Goal: Task Accomplishment & Management: Use online tool/utility

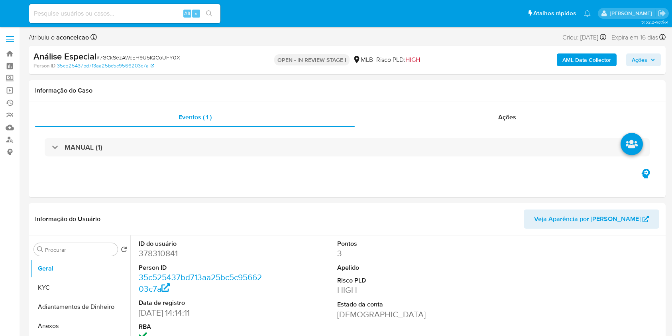
select select "10"
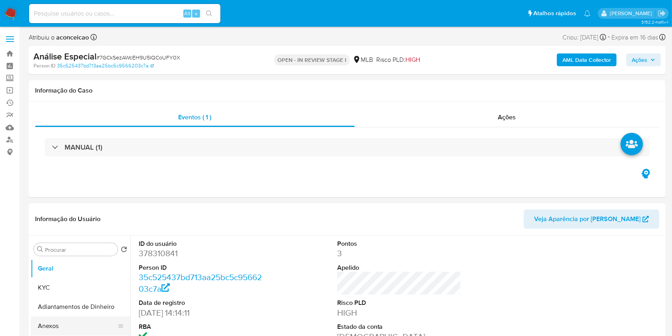
click at [74, 322] on button "Anexos" at bounding box center [77, 325] width 93 height 19
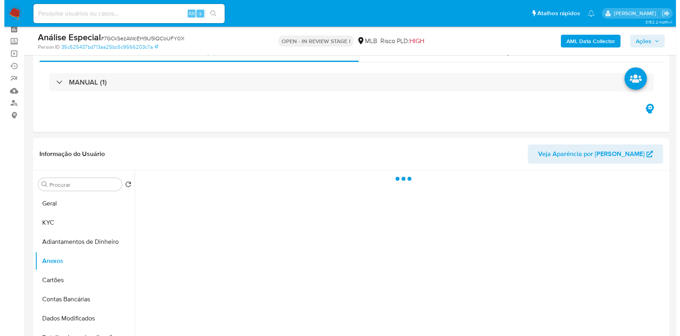
scroll to position [53, 0]
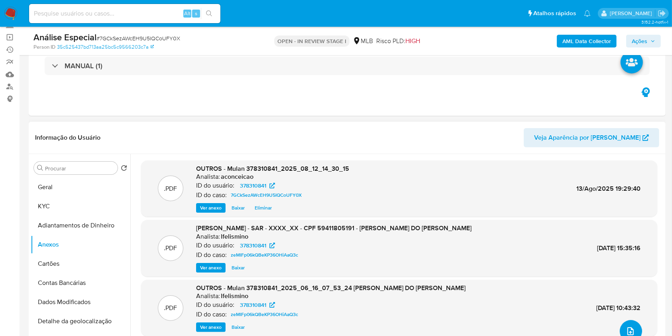
click at [637, 327] on button "upload-file" at bounding box center [631, 331] width 22 height 22
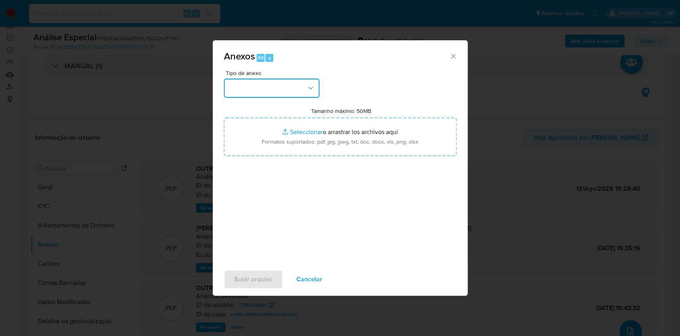
drag, startPoint x: 297, startPoint y: 93, endPoint x: 297, endPoint y: 98, distance: 4.4
click at [297, 93] on button "button" at bounding box center [272, 88] width 96 height 19
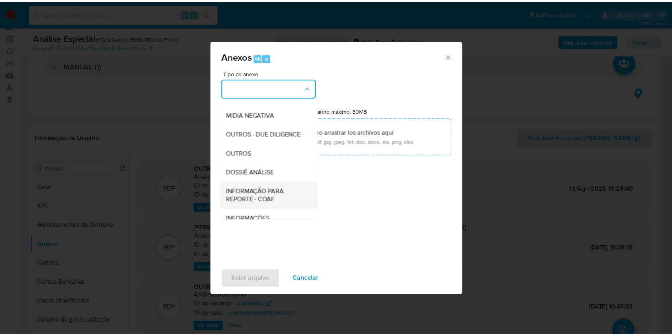
scroll to position [122, 0]
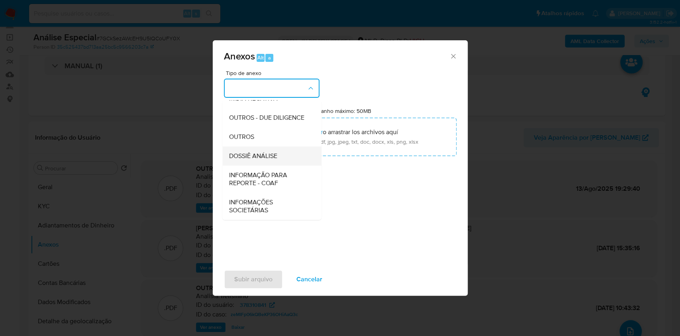
click at [266, 155] on span "DOSSIÊ ANÁLISE" at bounding box center [253, 156] width 48 height 8
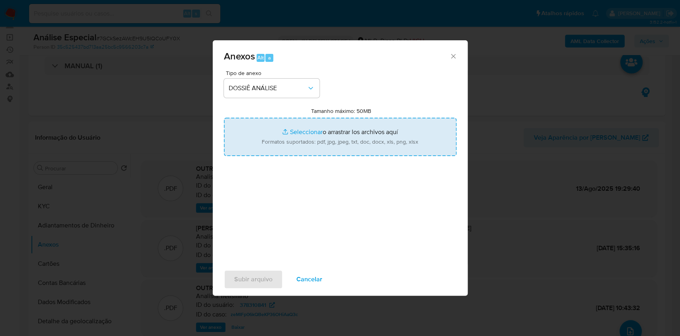
type input "C:\fakepath\SAR - XXXX - CPF 59411805191 - JOELSON FERNANDES DO AMARAL (1).pdf"
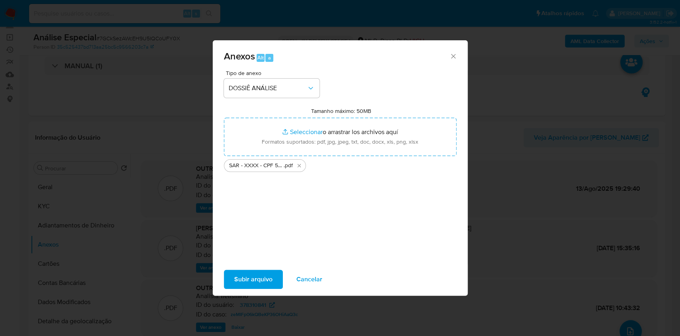
click at [269, 277] on span "Subir arquivo" at bounding box center [253, 279] width 38 height 18
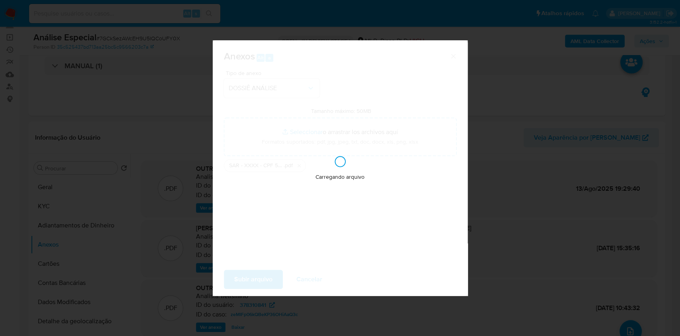
click at [541, 167] on div "Anexos Alt a Tipo de anexo DOSSIÊ ANÁLISE Tamanho máximo: 50MB Seleccionar arch…" at bounding box center [340, 168] width 680 height 336
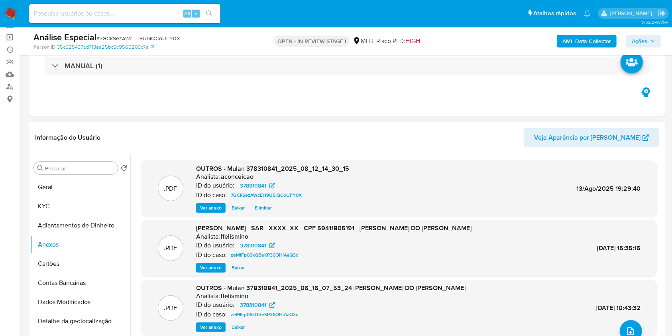
drag, startPoint x: 630, startPoint y: 44, endPoint x: 635, endPoint y: 44, distance: 5.2
click at [633, 45] on button "Ações" at bounding box center [643, 41] width 35 height 13
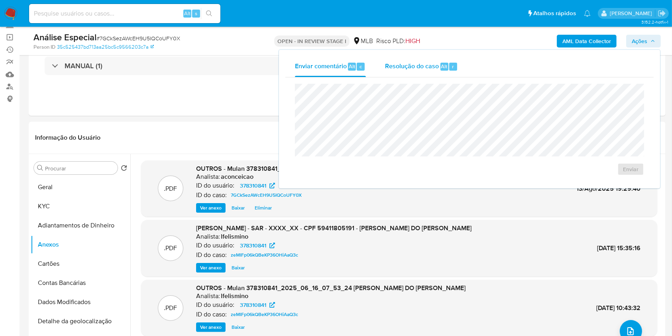
click at [441, 69] on span "Alt" at bounding box center [444, 67] width 6 height 8
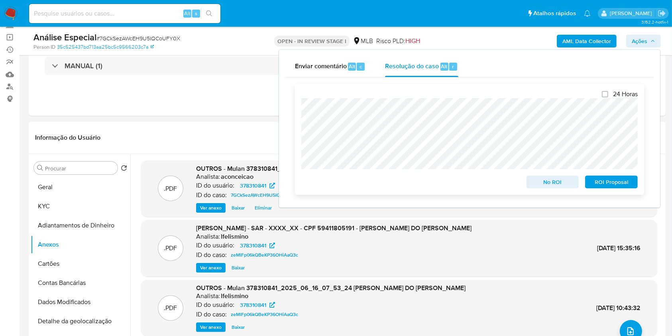
drag, startPoint x: 612, startPoint y: 185, endPoint x: 622, endPoint y: 176, distance: 13.5
click at [615, 183] on span "ROI Proposal" at bounding box center [611, 181] width 41 height 11
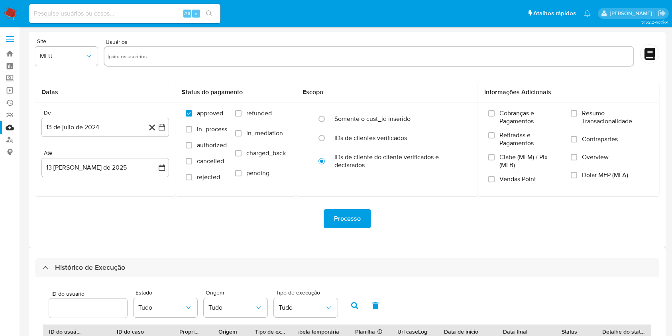
select select "50"
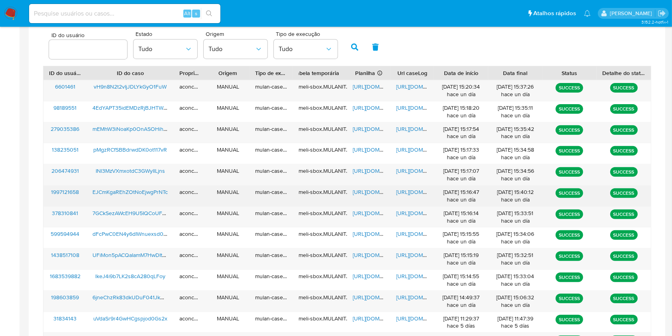
click at [407, 196] on div "https://docs.google.com/document/d/1SbuBpt_UQT7HD4qXMYfkuQxRZrtuv7MTkiuF-OzVbdM…" at bounding box center [412, 195] width 43 height 21
click at [411, 190] on span "https://docs.google.com/document/d/1SbuBpt_UQT7HD4qXMYfkuQxRZrtuv7MTkiuF-OzVbdM…" at bounding box center [423, 192] width 55 height 8
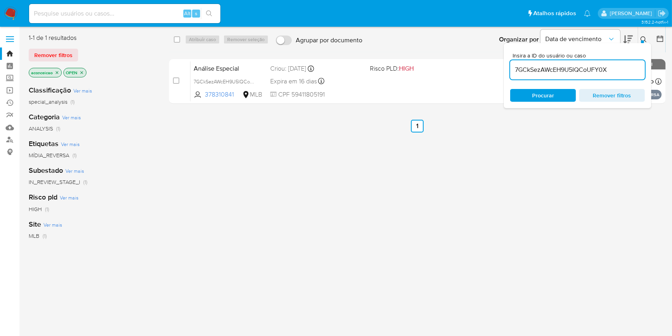
click at [529, 72] on input "7GCkSezAWcEH9U5IQCoUFY0X" at bounding box center [577, 70] width 135 height 10
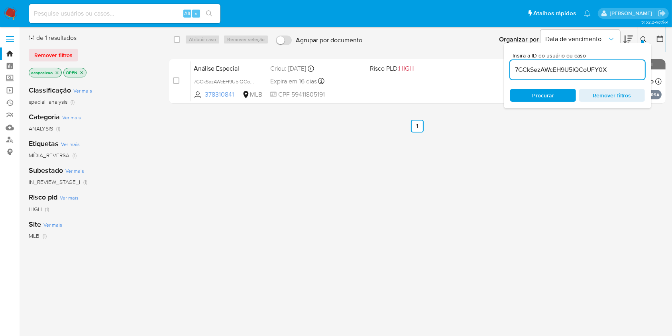
paste input "EJCmKgaREhZOtNoEjwgPrNTc"
type input "EJCmKgaREhZOtNoEjwgPrNTc"
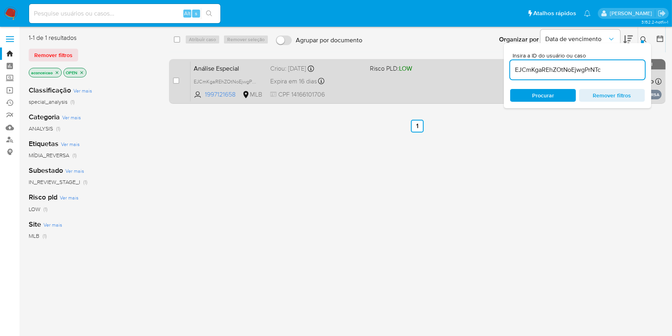
click at [466, 81] on div "Análise Especial EJCmKgaREhZOtNoEjwgPrNTc 1997121658 MLB Risco PLD: LOW Criou: …" at bounding box center [426, 81] width 471 height 40
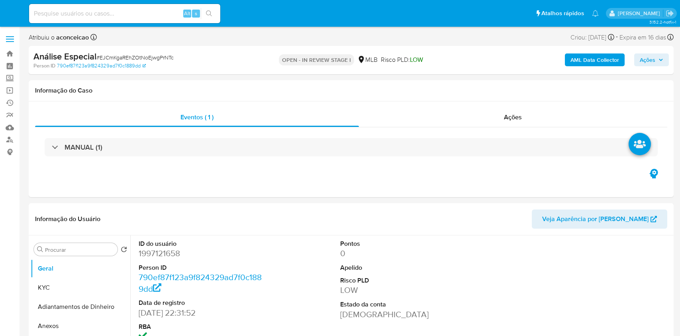
select select "10"
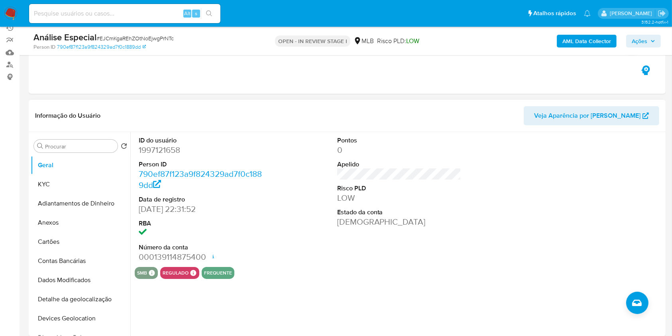
scroll to position [106, 0]
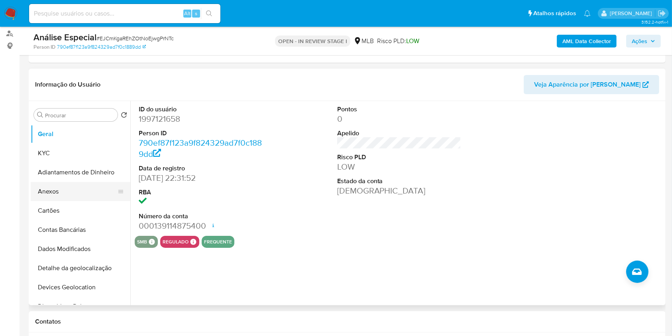
click at [81, 189] on button "Anexos" at bounding box center [77, 191] width 93 height 19
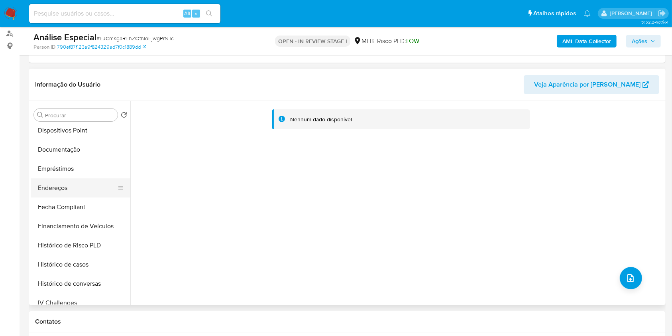
scroll to position [265, 0]
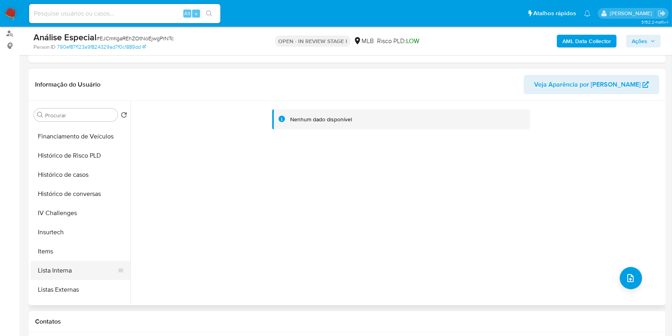
click at [71, 272] on button "Lista Interna" at bounding box center [77, 270] width 93 height 19
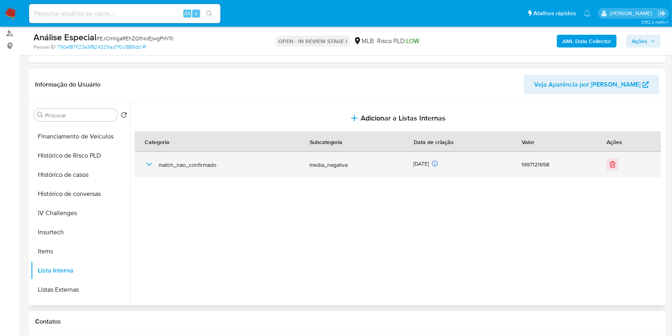
click at [156, 165] on div "match_nao_confirmado" at bounding box center [217, 164] width 146 height 26
click at [150, 164] on icon "button" at bounding box center [149, 164] width 10 height 10
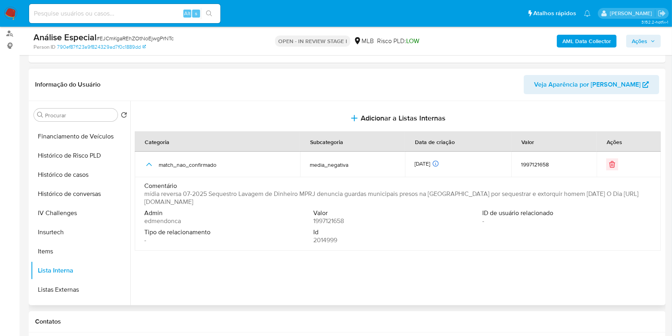
drag, startPoint x: 350, startPoint y: 202, endPoint x: 144, endPoint y: 203, distance: 205.7
click at [144, 203] on td "Comentário mídia reversa 07-2025 Sequestro Lavagem de Dinheiro MPRJ denuncia gu…" at bounding box center [398, 213] width 526 height 73
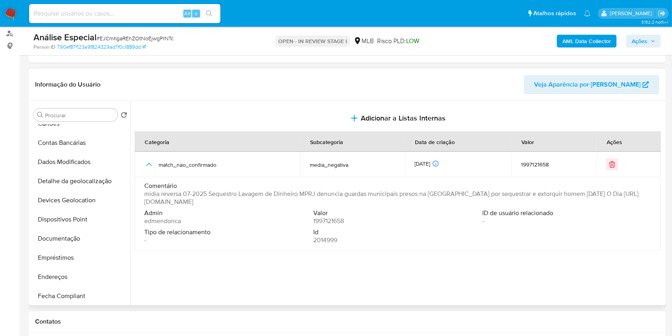
scroll to position [0, 0]
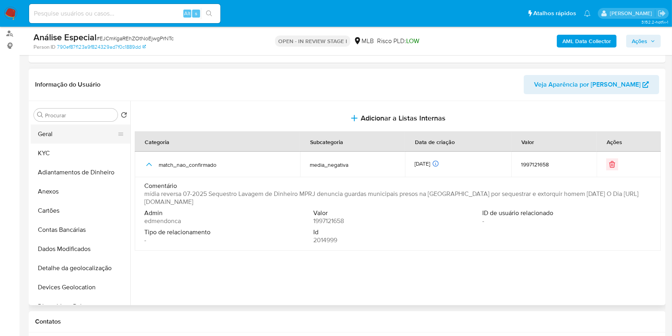
click at [74, 139] on button "Geral" at bounding box center [77, 133] width 93 height 19
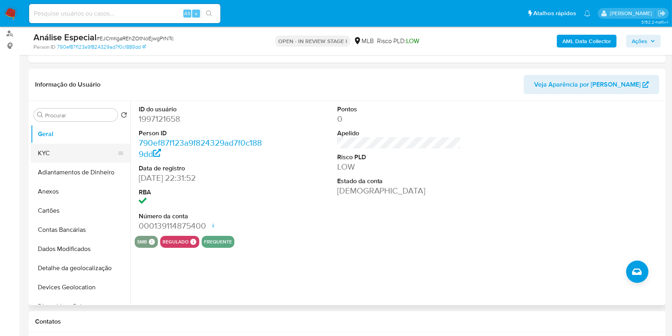
drag, startPoint x: 73, startPoint y: 152, endPoint x: 69, endPoint y: 156, distance: 5.4
click at [69, 155] on button "KYC" at bounding box center [77, 153] width 93 height 19
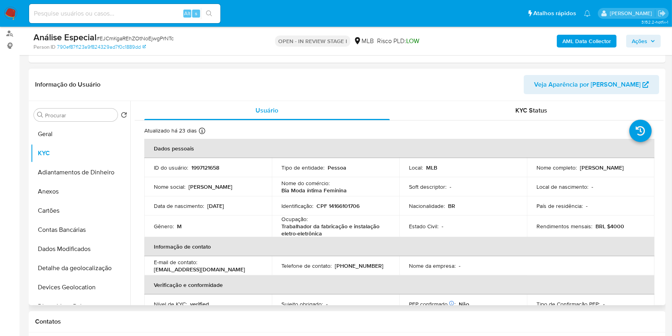
click at [346, 206] on p "CPF 14166101706" at bounding box center [338, 205] width 43 height 7
click at [346, 207] on p "CPF 14166101706" at bounding box center [338, 205] width 43 height 7
copy p "14166101706"
click at [86, 116] on input "Procurar" at bounding box center [79, 115] width 69 height 7
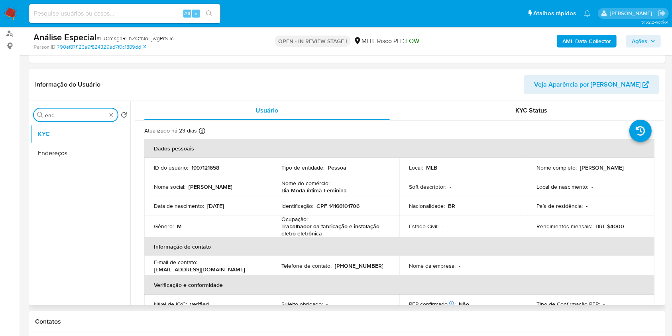
type input "end"
click at [65, 150] on button "Endereços" at bounding box center [81, 153] width 100 height 19
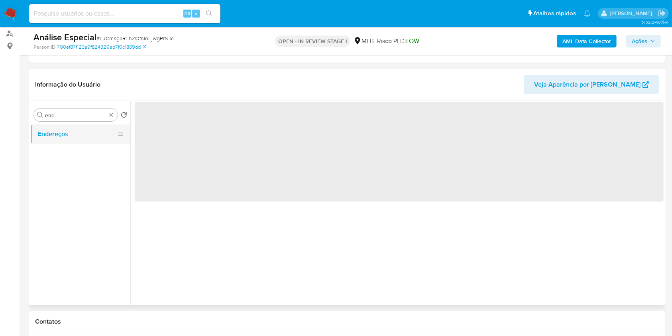
drag, startPoint x: 81, startPoint y: 146, endPoint x: 79, endPoint y: 143, distance: 4.1
click at [80, 145] on ul "Endereços" at bounding box center [81, 214] width 100 height 180
click at [78, 136] on button "Endereços" at bounding box center [77, 133] width 93 height 19
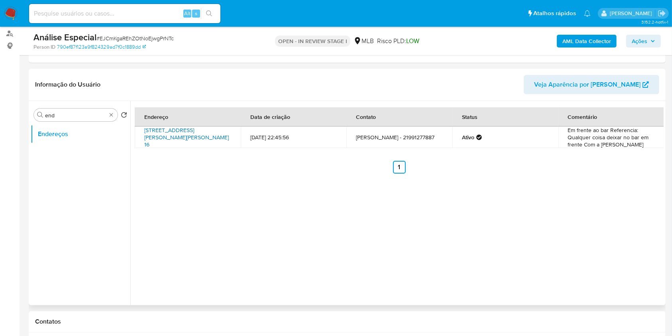
click at [193, 137] on link "Rua Adélia Sarruf 16, Belford Roxo, Rio De Janeiro, 26135010, Brasil 16" at bounding box center [186, 137] width 85 height 22
copy link "Rua Adélia Sarruf 16, Belford Roxo, Rio De Janeiro, 26135010"
drag, startPoint x: 144, startPoint y: 132, endPoint x: 202, endPoint y: 142, distance: 59.5
click at [204, 142] on td "Rua Adélia Sarruf 16, Belford Roxo, Rio De Janeiro, 26135010, Brasil 16" at bounding box center [188, 137] width 106 height 22
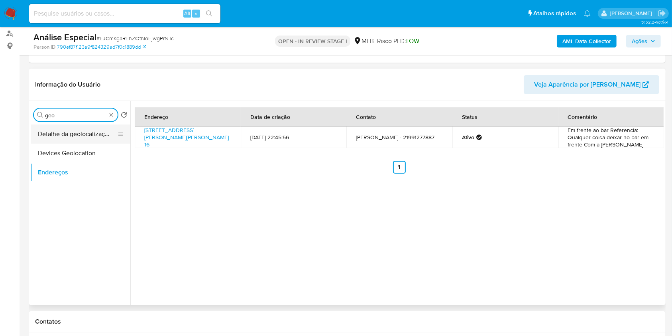
type input "geo"
click at [85, 133] on button "Detalhe da geolocalização" at bounding box center [77, 133] width 93 height 19
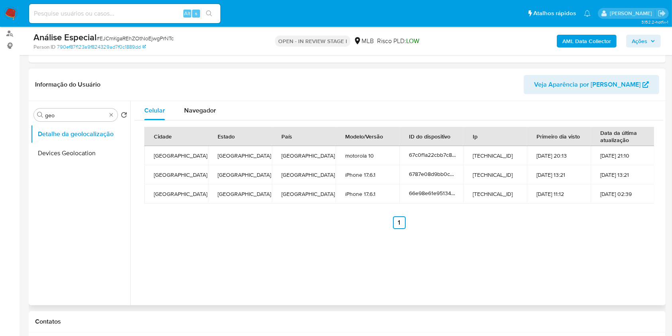
drag, startPoint x: 208, startPoint y: 126, endPoint x: 205, endPoint y: 122, distance: 4.2
click at [206, 124] on div "Cidade Estado País Modelo/Versão ID do dispositivo Ip Primeiro dia visto Data d…" at bounding box center [399, 177] width 529 height 115
click at [199, 114] on span "Navegador" at bounding box center [200, 110] width 32 height 9
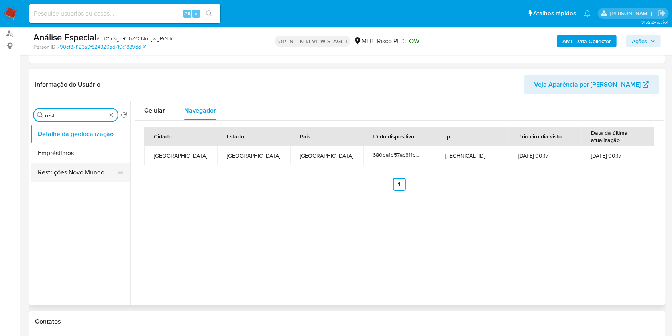
type input "rest"
click at [83, 170] on button "Restrições Novo Mundo" at bounding box center [81, 172] width 100 height 19
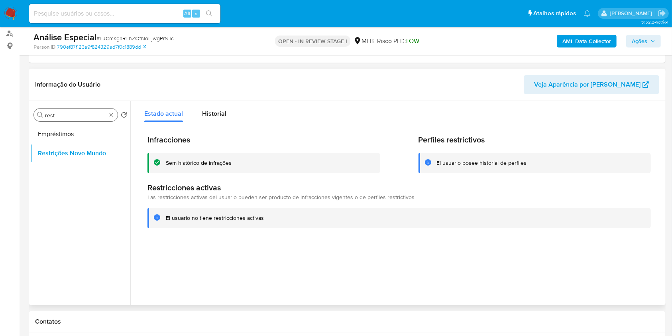
click at [247, 206] on div "Restricciones activas Las restricciones activas del usuario pueden ser producto…" at bounding box center [398, 205] width 503 height 45
type input "poi"
click at [96, 132] on button "Dispositivos Point" at bounding box center [77, 133] width 93 height 19
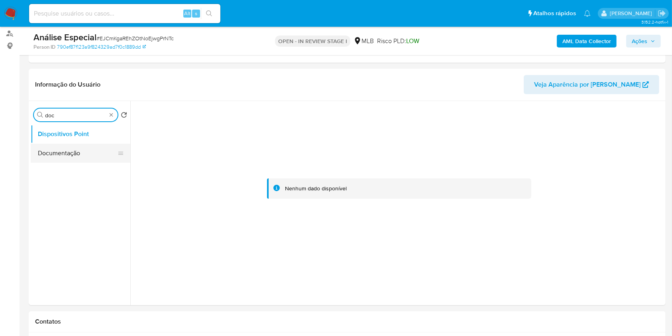
type input "doc"
click at [76, 153] on button "Documentação" at bounding box center [77, 153] width 93 height 19
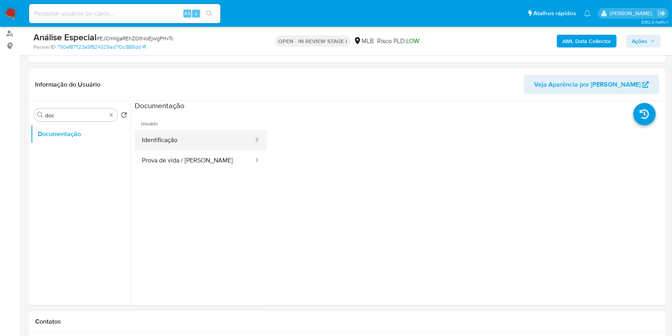
click at [194, 138] on button "Identificação" at bounding box center [195, 140] width 120 height 20
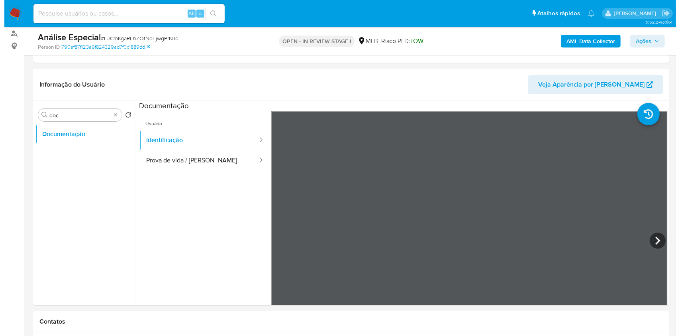
scroll to position [53, 0]
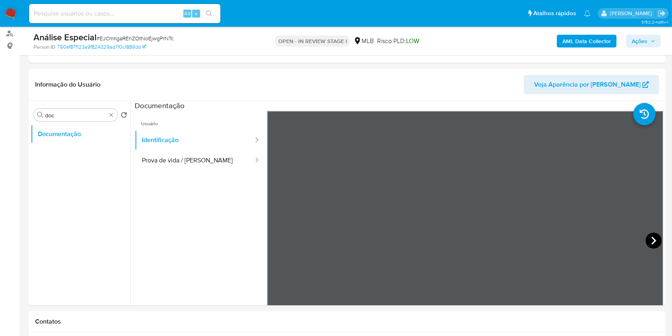
click at [646, 236] on icon at bounding box center [654, 240] width 16 height 16
click at [277, 245] on icon at bounding box center [277, 240] width 16 height 16
click at [171, 162] on button "Prova de vida / Selfie" at bounding box center [195, 160] width 120 height 20
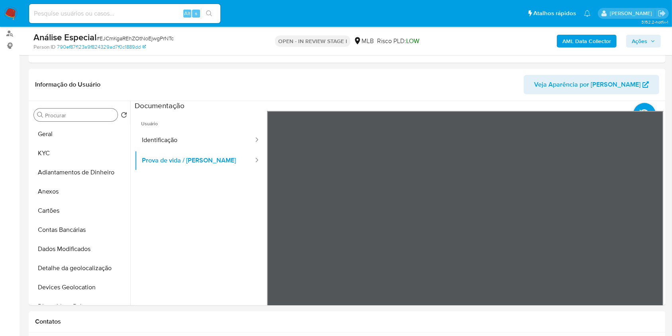
click at [584, 43] on b "AML Data Collector" at bounding box center [586, 41] width 49 height 13
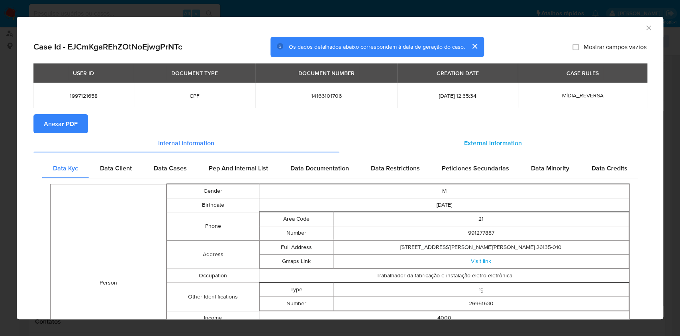
click at [490, 142] on span "External information" at bounding box center [493, 142] width 58 height 9
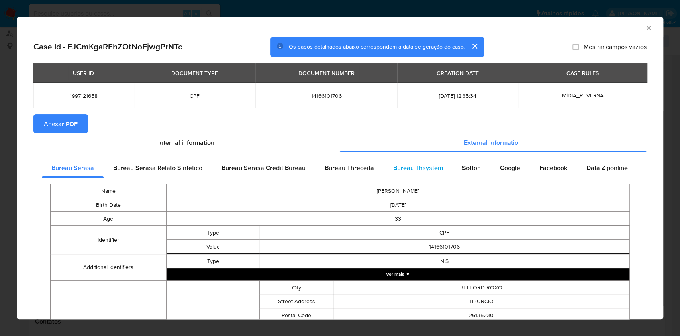
click at [432, 164] on span "Bureau Thsystem" at bounding box center [418, 167] width 50 height 9
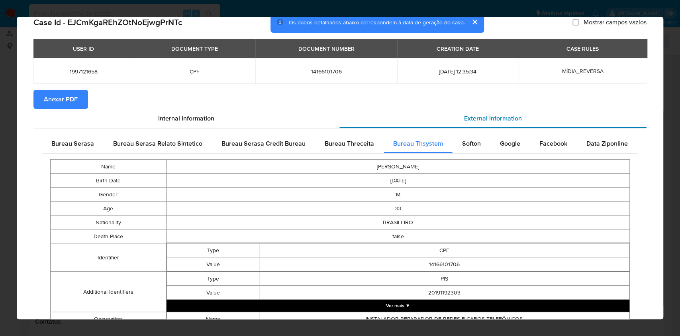
scroll to position [0, 0]
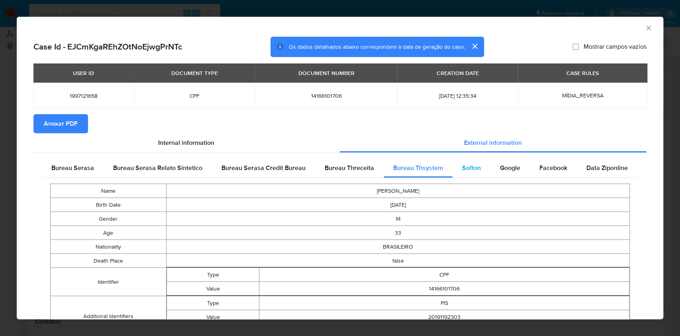
click at [469, 170] on span "Softon" at bounding box center [471, 167] width 19 height 9
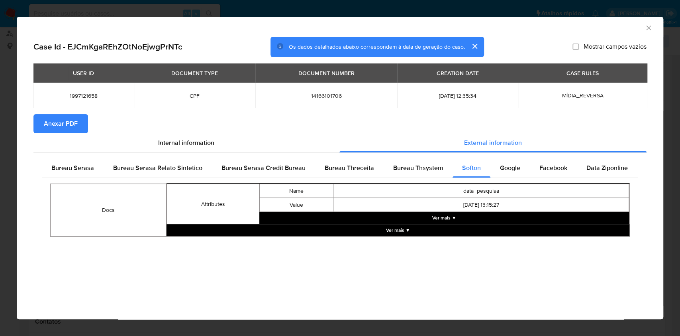
click at [523, 248] on div "Case Id - EJCmKgaREhZOtNoEjwgPrNTc Os dados detalhados abaixo correspondem à da…" at bounding box center [340, 151] width 647 height 228
drag, startPoint x: 496, startPoint y: 166, endPoint x: 494, endPoint y: 171, distance: 5.0
click at [494, 171] on div "Google" at bounding box center [510, 167] width 39 height 19
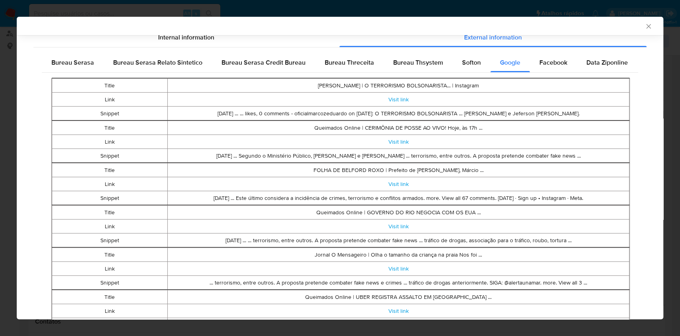
scroll to position [104, 0]
click at [510, 214] on td "Queimados Online | GOVERNO DO RIO NEGOCIA COM OS EUA ..." at bounding box center [398, 211] width 462 height 14
click at [546, 58] on div "Facebook" at bounding box center [553, 61] width 47 height 19
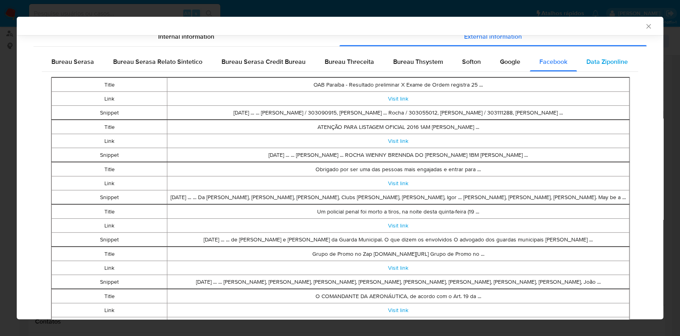
click at [598, 69] on div "Data Ziponline" at bounding box center [607, 61] width 61 height 19
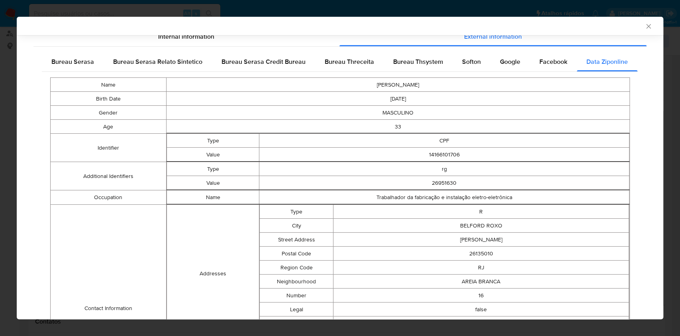
click at [569, 135] on td "CPF" at bounding box center [445, 141] width 370 height 14
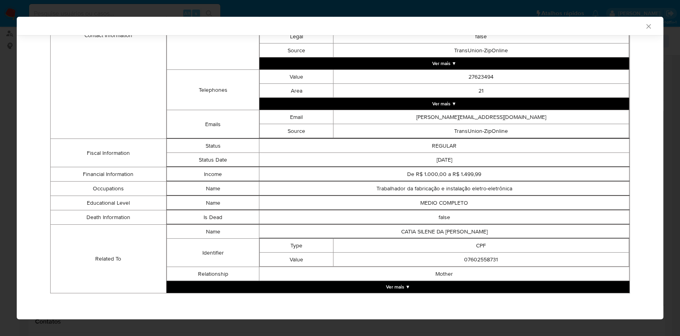
scroll to position [112, 0]
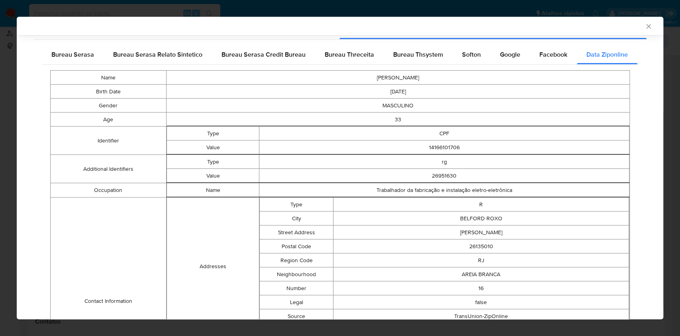
click at [645, 27] on icon "Fechar a janela" at bounding box center [649, 26] width 8 height 8
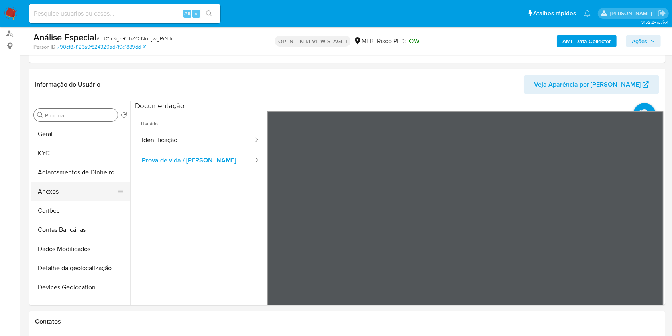
drag, startPoint x: 82, startPoint y: 189, endPoint x: 111, endPoint y: 181, distance: 30.1
click at [83, 187] on button "Anexos" at bounding box center [77, 191] width 93 height 19
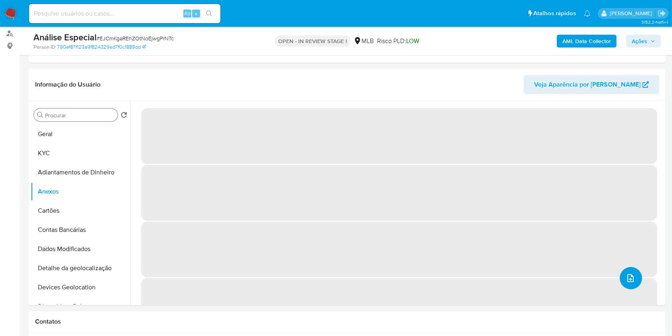
click at [626, 281] on icon "upload-file" at bounding box center [631, 278] width 10 height 10
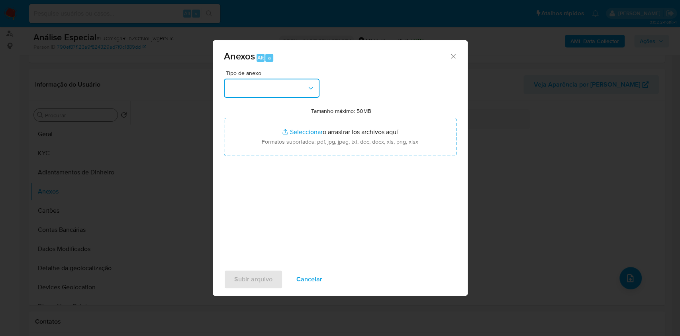
click at [310, 85] on icon "button" at bounding box center [311, 88] width 8 height 8
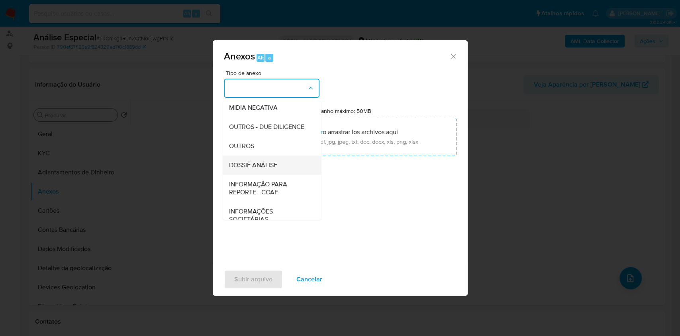
scroll to position [122, 0]
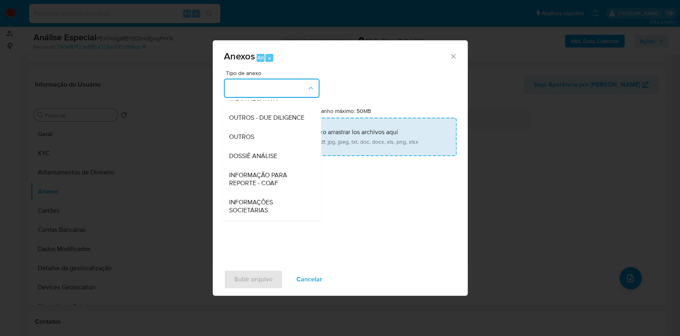
click at [264, 155] on span "DOSSIÊ ANÁLISE" at bounding box center [253, 156] width 48 height 8
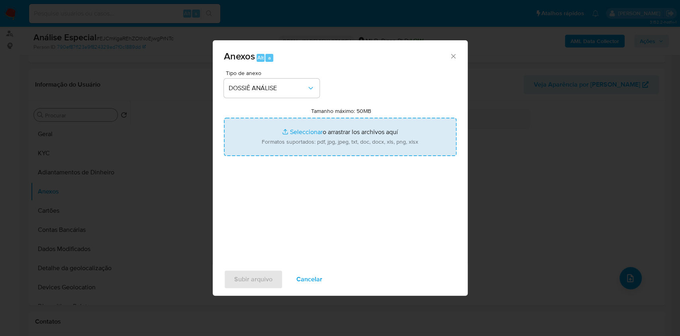
type input "C:\fakepath\Mulan 1997121658_2025_Igor da Rocha Maia 08_12_14_30_47.pdf"
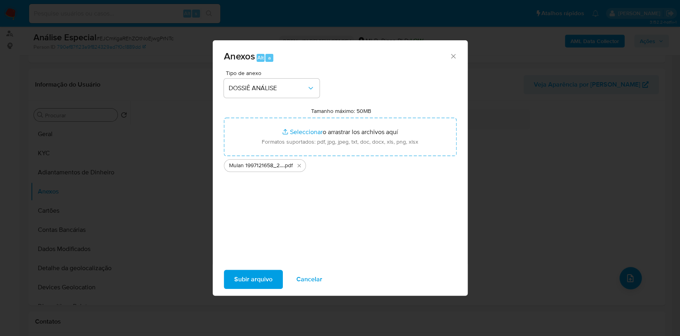
click at [265, 281] on span "Subir arquivo" at bounding box center [253, 279] width 38 height 18
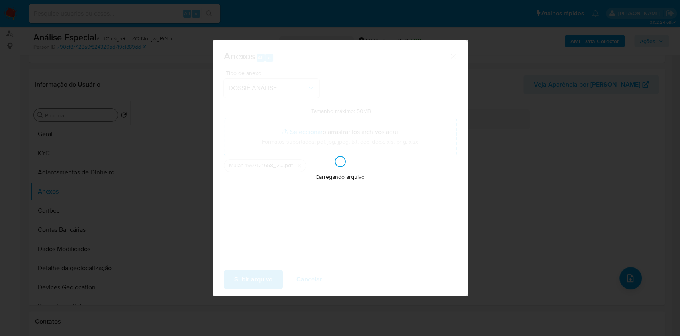
click at [545, 152] on div "Anexos Alt a Tipo de anexo DOSSIÊ ANÁLISE Tamanho máximo: 50MB Seleccionar arch…" at bounding box center [340, 168] width 680 height 336
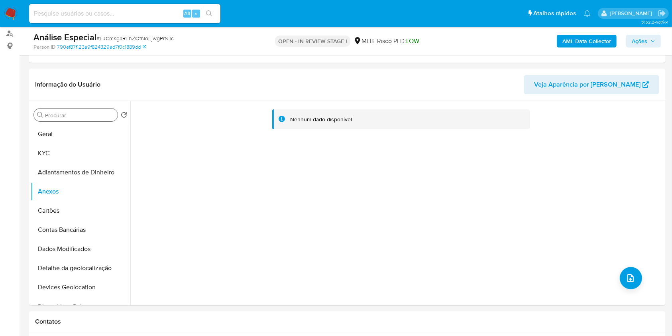
click at [642, 41] on span "Ações" at bounding box center [640, 41] width 16 height 13
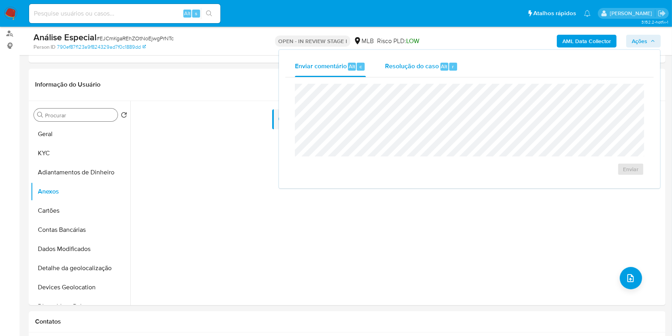
drag, startPoint x: 420, startPoint y: 65, endPoint x: 420, endPoint y: 74, distance: 8.8
click at [419, 65] on span "Resolução do caso" at bounding box center [412, 65] width 54 height 9
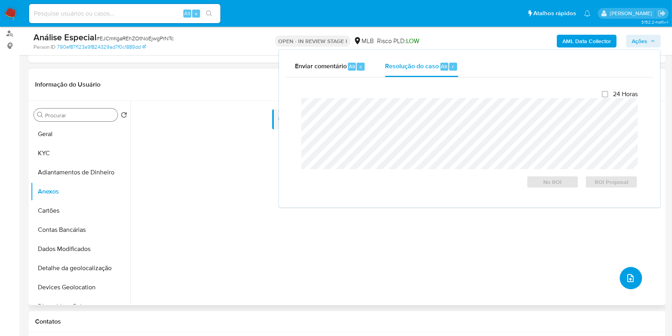
click at [629, 267] on button "upload-file" at bounding box center [631, 278] width 22 height 22
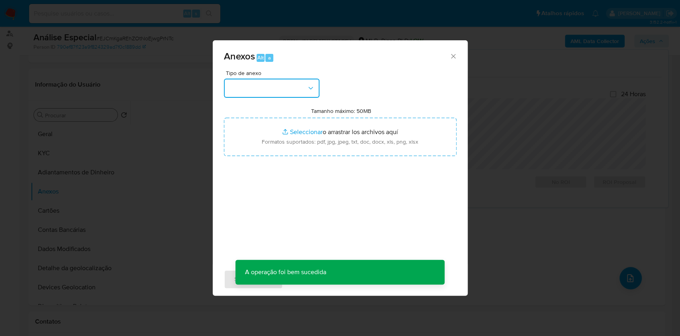
click at [281, 94] on div "Anexos Alt a Tipo de anexo Tamanho máximo: 50MB Seleccionar archivos Selecciona…" at bounding box center [340, 167] width 255 height 255
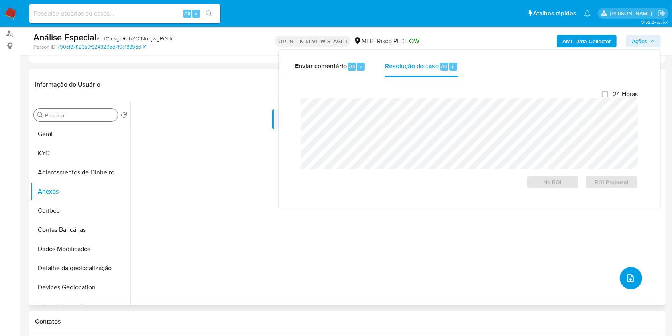
click at [622, 270] on button "upload-file" at bounding box center [631, 278] width 22 height 22
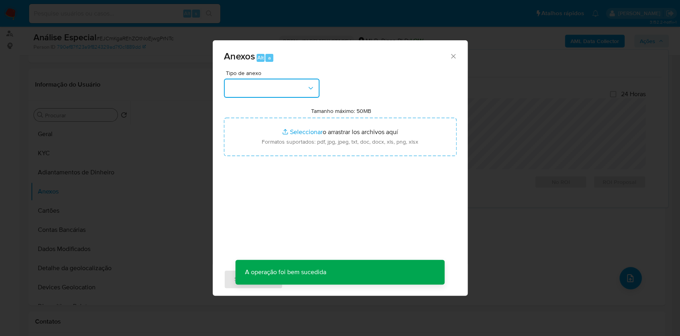
click at [275, 88] on button "button" at bounding box center [272, 88] width 96 height 19
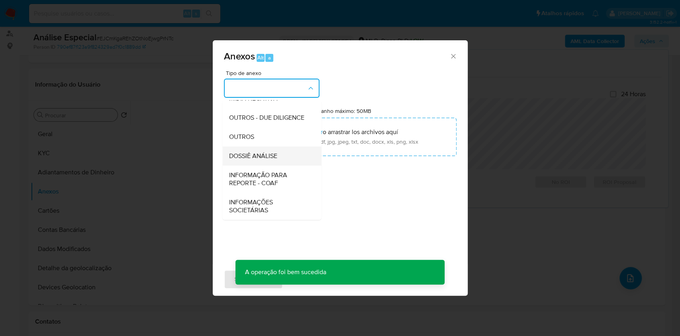
click at [280, 155] on div "DOSSIÊ ANÁLISE" at bounding box center [269, 155] width 81 height 19
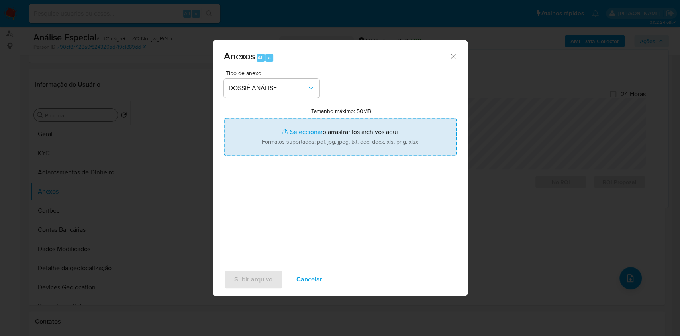
type input "C:\fakepath\SAR - XXXX - CPF 14166101706 - IGOR DA ROCHA MAIA.pdf"
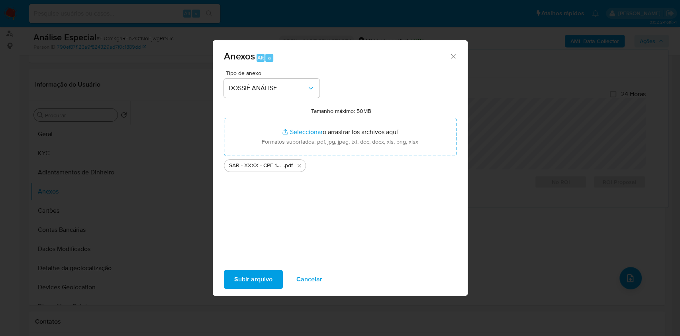
click at [258, 283] on span "Subir arquivo" at bounding box center [253, 279] width 38 height 18
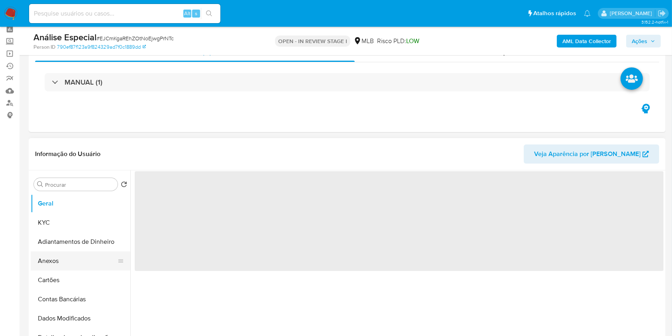
scroll to position [53, 0]
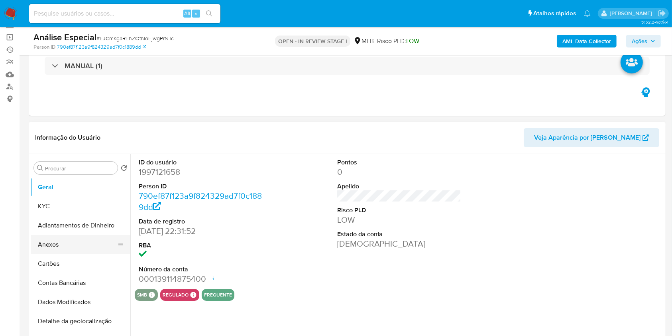
click at [76, 243] on button "Anexos" at bounding box center [77, 244] width 93 height 19
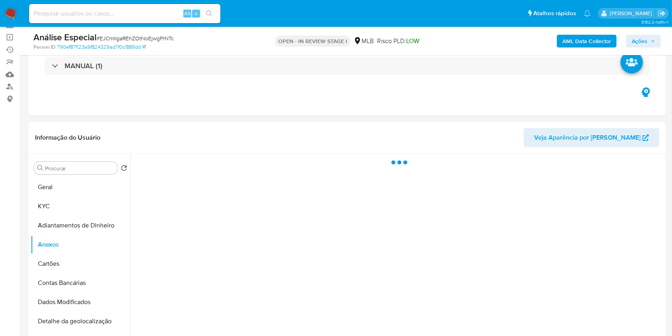
select select "10"
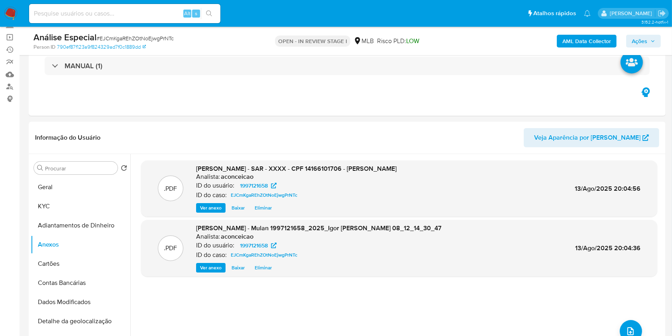
click at [646, 44] on span "Ações" at bounding box center [640, 41] width 16 height 13
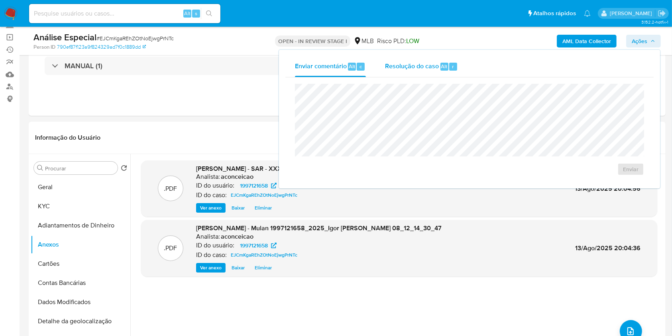
click at [438, 75] on div "Enviar comentário Alt c Resolução do caso Alt r Enviar" at bounding box center [469, 119] width 368 height 126
click at [425, 68] on span "Resolução do caso" at bounding box center [412, 65] width 54 height 9
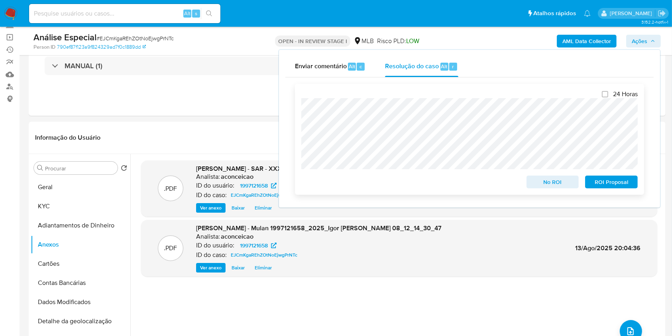
drag, startPoint x: 603, startPoint y: 181, endPoint x: 611, endPoint y: 172, distance: 11.6
click at [606, 179] on span "ROI Proposal" at bounding box center [611, 181] width 41 height 11
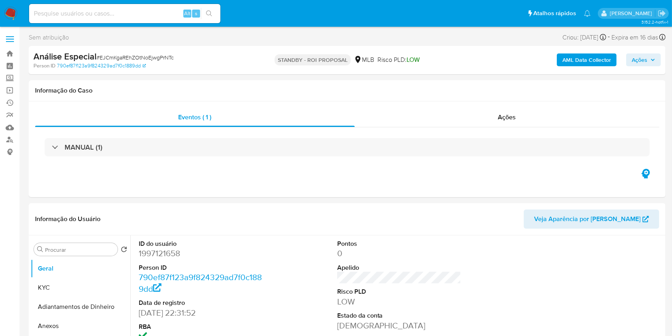
select select "10"
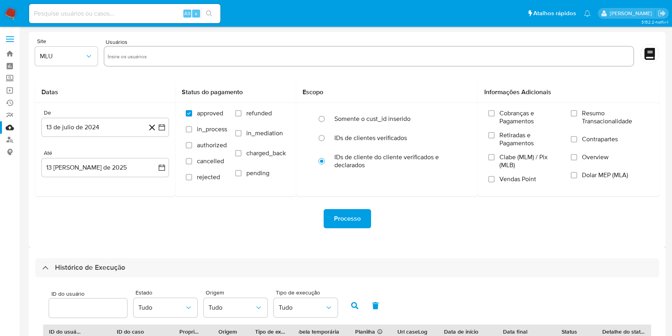
select select "50"
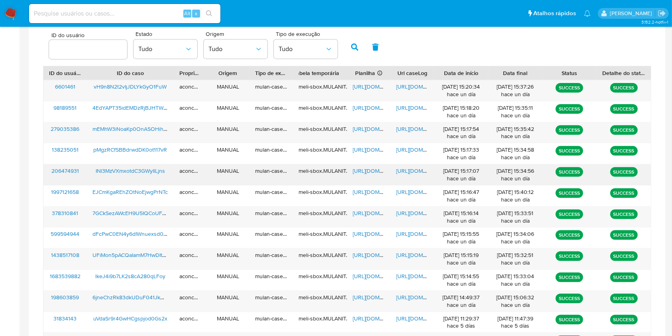
click at [362, 174] on span "https://docs.google.com/spreadsheets/d/155rjLrJNr-2IbXeZv6vsR6Ybi37IUycWKR35jek…" at bounding box center [380, 171] width 55 height 8
click at [404, 172] on span "https://docs.google.com/document/d/13DepC4-OgpllYFVhtBKxjfqBVt1tF2uhGQgC9AmZK34…" at bounding box center [423, 171] width 55 height 8
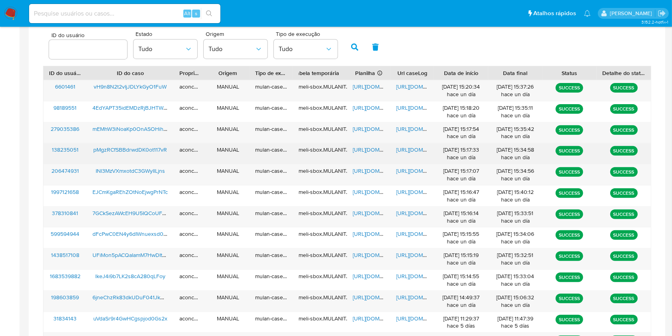
click at [362, 153] on span "https://docs.google.com/spreadsheets/d/1Ks8a6uT5J5TfZx6EWa8OZgkaYkX1zhUROrkXojk…" at bounding box center [380, 150] width 55 height 8
click at [417, 150] on span "https://docs.google.com/document/d/1Yz5BAg5BwZJayEwwUHex1DuOUBWtCzUFv12dBcmHeZw…" at bounding box center [423, 150] width 55 height 8
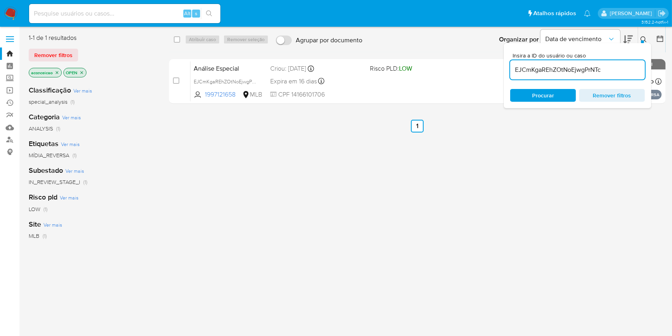
drag, startPoint x: 0, startPoint y: 0, endPoint x: 533, endPoint y: 64, distance: 536.4
click at [526, 57] on span "Insira a ID do usuário ou caso" at bounding box center [580, 56] width 135 height 6
click at [526, 65] on input "EJCmKgaREhZOtNoEjwgPrNTc" at bounding box center [577, 70] width 135 height 10
click at [536, 71] on input "EJCmKgaREhZOtNoEjwgPrNTc" at bounding box center [577, 70] width 135 height 10
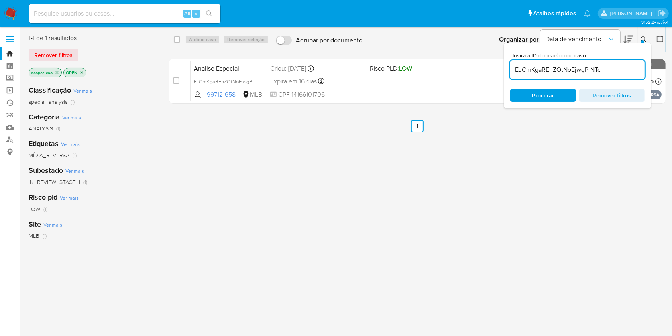
paste input "INl3MzVXmxotdC3GWyIlLjns"
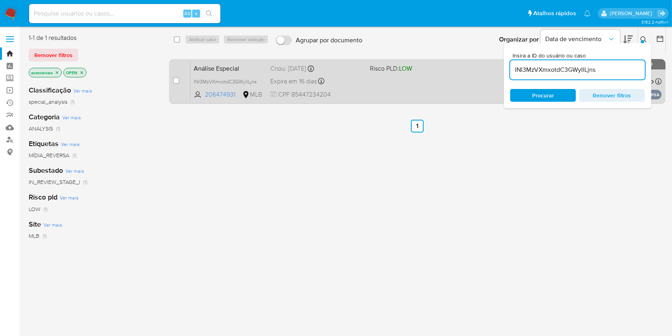
click at [428, 91] on div "Análise Especial INl3MzVXmxotdC3GWyIlLjns 206474931 MLB Risco PLD: LOW Criou: […" at bounding box center [426, 81] width 471 height 40
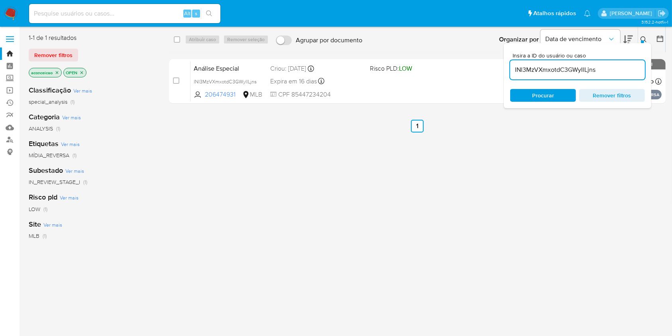
drag, startPoint x: 563, startPoint y: 75, endPoint x: 562, endPoint y: 71, distance: 4.5
click at [564, 75] on div "INl3MzVXmxotdC3GWyIlLjns" at bounding box center [577, 69] width 135 height 19
click at [561, 67] on input "INl3MzVXmxotdC3GWyIlLjns" at bounding box center [577, 70] width 135 height 10
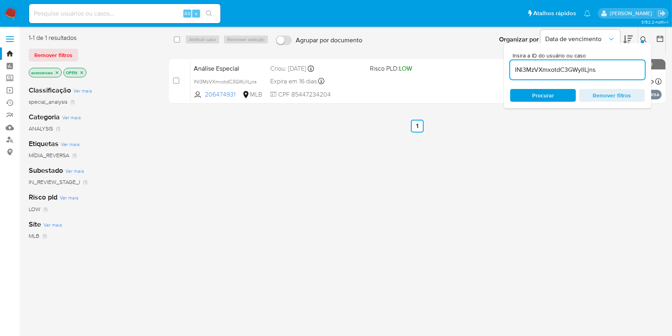
paste input "pMgzRCfSBBdrwdDK0ot117vR"
type input "pMgzRCfSBBdrwdDK0ot117vR"
click at [425, 85] on div "Análise Especial pMgzRCfSBBdrwdDK0ot117vR 138235051 MLB Risco PLD: HIGH Criou: …" at bounding box center [426, 81] width 471 height 40
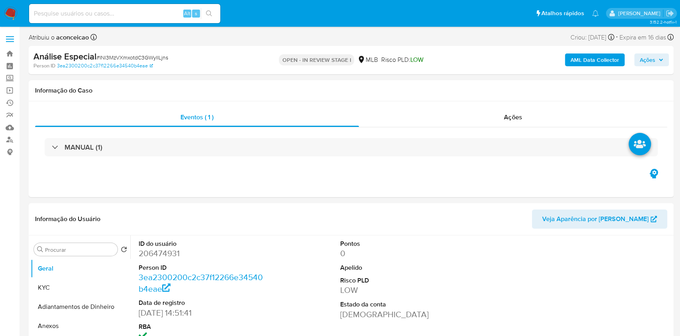
select select "10"
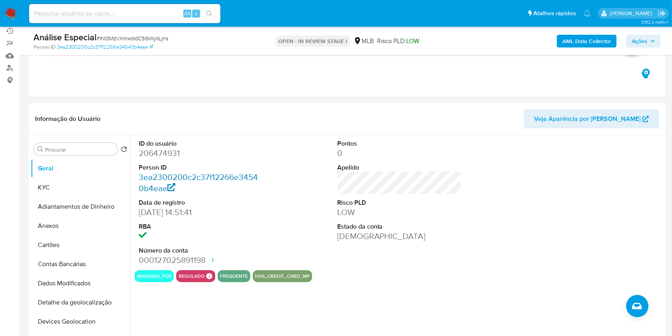
scroll to position [106, 0]
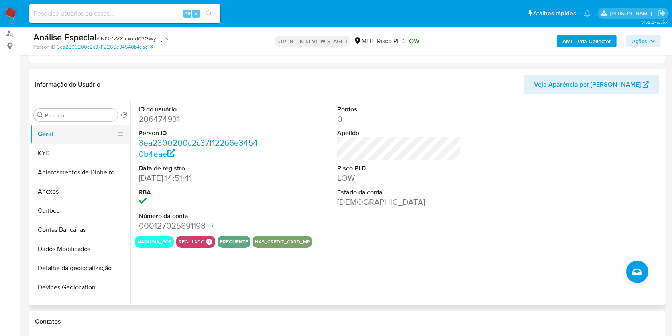
click at [67, 141] on button "Geral" at bounding box center [77, 133] width 93 height 19
click at [67, 152] on button "KYC" at bounding box center [77, 153] width 93 height 19
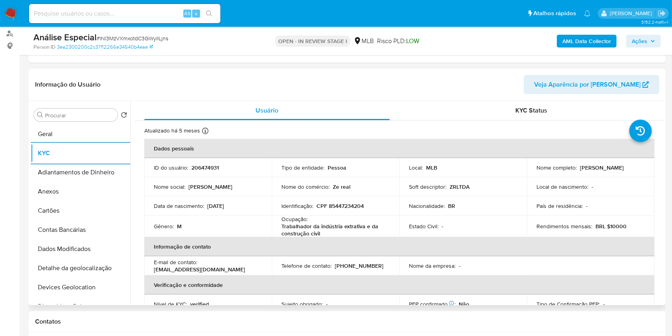
click at [340, 203] on p "CPF 85447234204" at bounding box center [340, 205] width 47 height 7
copy p "85447234204"
click at [109, 113] on input "Procurar" at bounding box center [79, 115] width 69 height 7
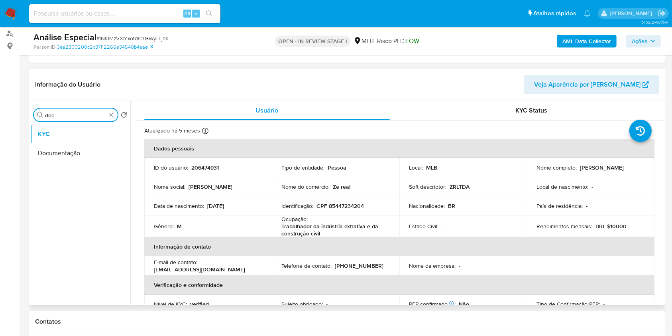
type input "doc"
click at [91, 148] on button "Documentação" at bounding box center [81, 153] width 100 height 19
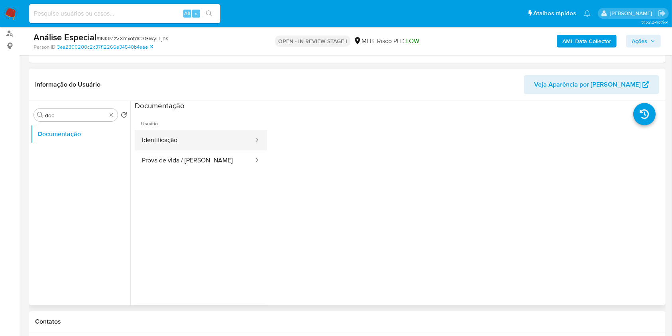
click at [191, 150] on button "Prova de vida / Selfie" at bounding box center [195, 160] width 120 height 20
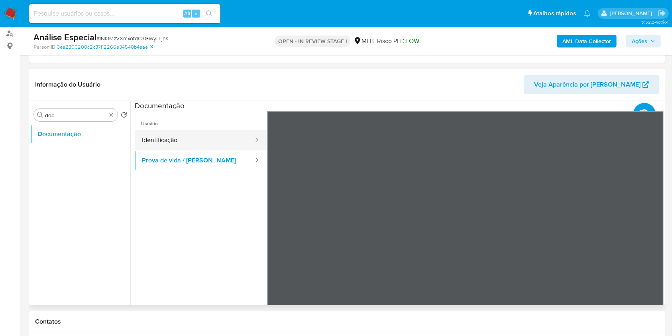
click at [191, 146] on button "Identificação" at bounding box center [195, 140] width 120 height 20
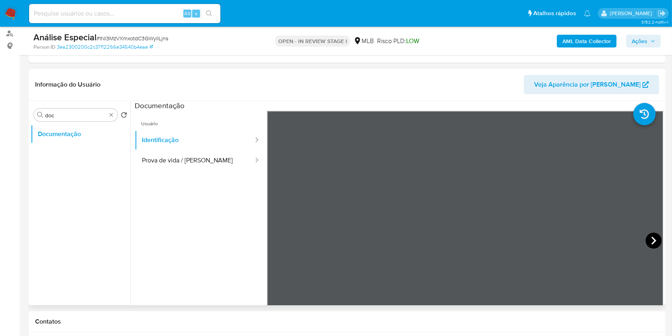
click at [648, 234] on icon at bounding box center [654, 240] width 16 height 16
type input "end"
click at [68, 168] on ul "Documentação Endereços" at bounding box center [81, 214] width 100 height 180
click at [74, 155] on button "Endereços" at bounding box center [81, 153] width 100 height 19
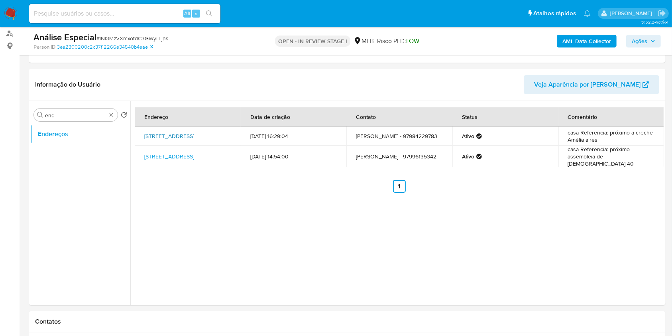
click at [182, 140] on link "Shalon Caji 74, Coari, Amazonas, 69460000, Brasil 74" at bounding box center [169, 136] width 50 height 8
copy link "Shalon Caji 74, Coari, Amazonas, 69460000"
drag, startPoint x: 142, startPoint y: 129, endPoint x: 170, endPoint y: 138, distance: 29.1
click at [170, 138] on td "Shalon Caji 74, Coari, Amazonas, 69460000, Brasil 74" at bounding box center [188, 135] width 106 height 19
click at [182, 154] on link "Rua Moriz 49, Coari, Amazonas, 69460000, Brasil 49" at bounding box center [169, 156] width 50 height 8
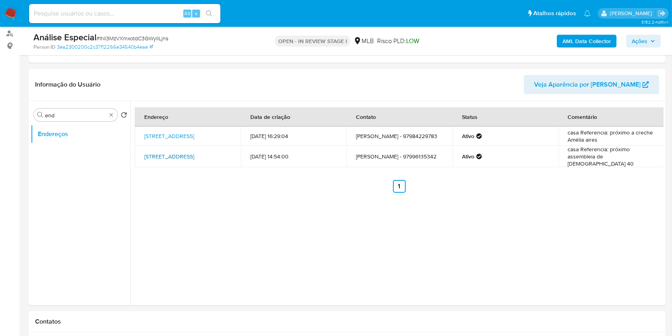
copy link "Rua Moriz 49, Coari, Amazonas, 69460000"
drag, startPoint x: 140, startPoint y: 147, endPoint x: 171, endPoint y: 155, distance: 32.1
click at [171, 155] on td "Rua Moriz 49, Coari, Amazonas, 69460000, Brasil 49" at bounding box center [188, 157] width 106 height 22
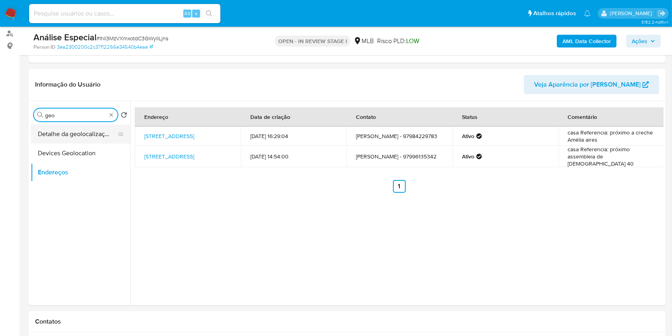
type input "geo"
click at [98, 133] on button "Detalhe da geolocalização" at bounding box center [77, 133] width 93 height 19
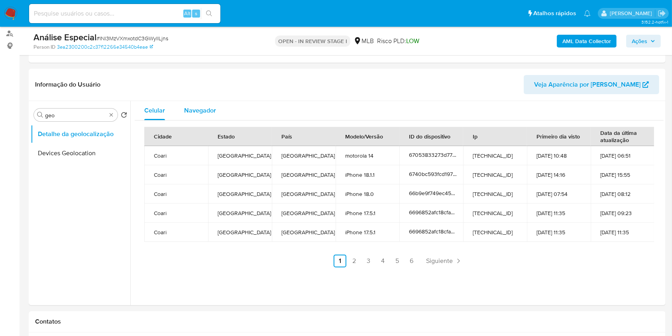
drag, startPoint x: 197, startPoint y: 128, endPoint x: 195, endPoint y: 105, distance: 23.3
click at [195, 106] on span "Navegador" at bounding box center [200, 110] width 32 height 9
click at [198, 109] on span "Navegador" at bounding box center [200, 110] width 32 height 9
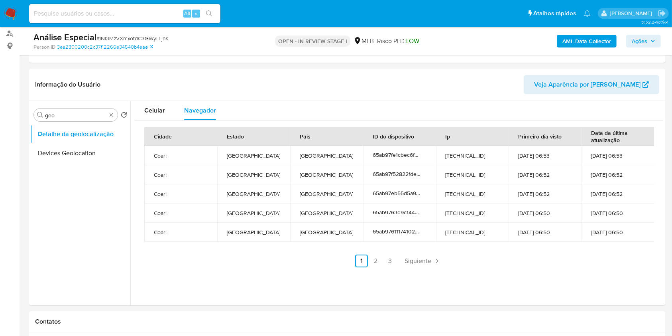
click at [314, 191] on td "Brazil" at bounding box center [326, 193] width 73 height 19
type input "res"
click at [94, 171] on button "Restrições Novo Mundo" at bounding box center [81, 172] width 100 height 19
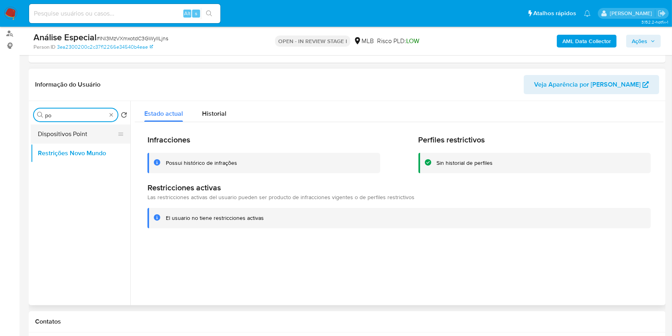
type input "po"
click at [90, 127] on button "Dispositivos Point" at bounding box center [77, 133] width 93 height 19
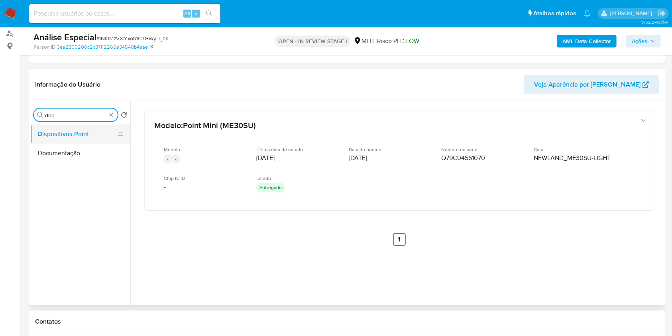
type input "doc"
click at [87, 142] on button "Dispositivos Point" at bounding box center [77, 133] width 93 height 19
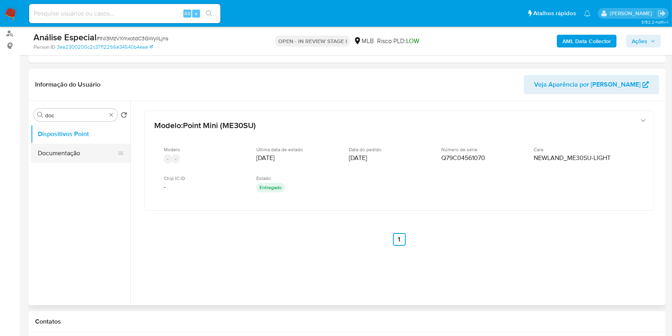
click at [84, 151] on button "Documentação" at bounding box center [77, 153] width 93 height 19
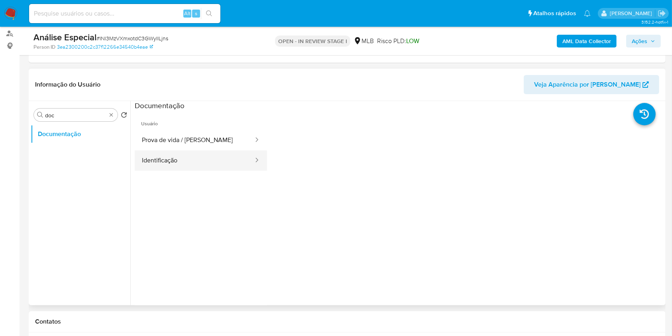
click at [198, 159] on button "Identificação" at bounding box center [195, 160] width 120 height 20
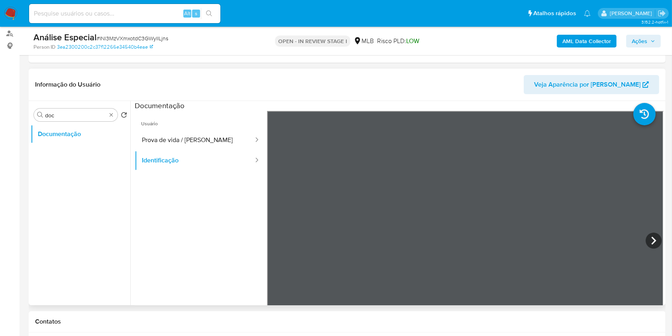
scroll to position [70, 0]
click at [646, 237] on icon at bounding box center [654, 240] width 16 height 16
click at [272, 246] on icon at bounding box center [277, 240] width 16 height 16
click at [164, 140] on button "Prova de vida / Selfie" at bounding box center [195, 140] width 120 height 20
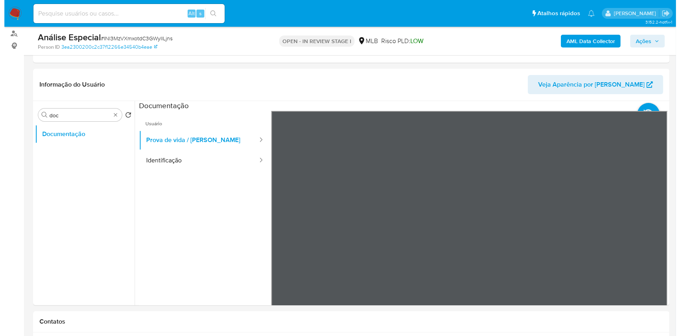
scroll to position [25, 0]
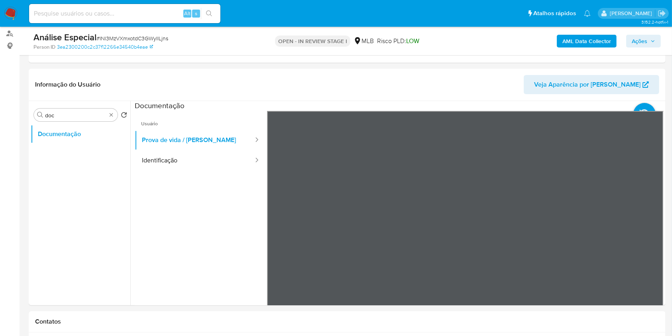
click at [588, 43] on b "AML Data Collector" at bounding box center [586, 41] width 49 height 13
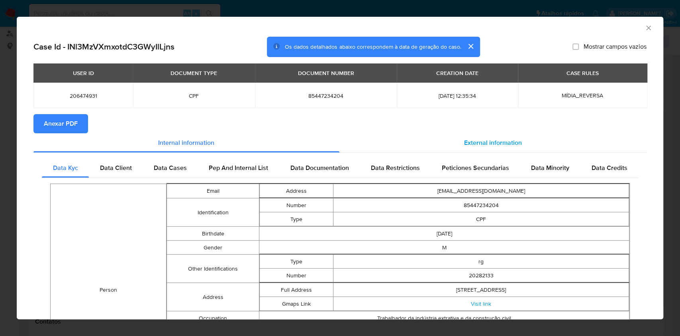
click at [485, 142] on span "External information" at bounding box center [493, 142] width 58 height 9
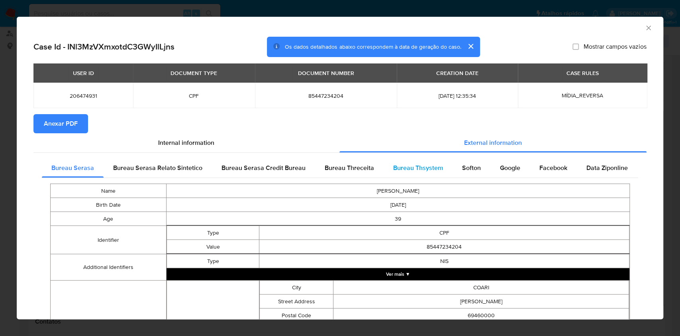
click at [410, 166] on span "Bureau Thsystem" at bounding box center [418, 167] width 50 height 9
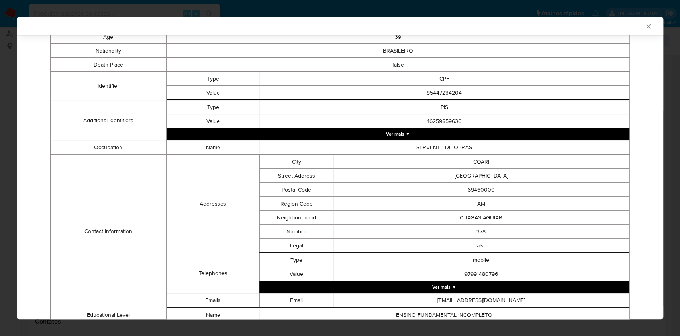
scroll to position [0, 0]
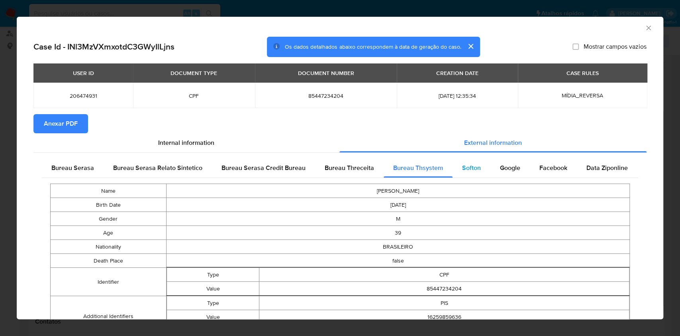
click at [471, 168] on span "Softon" at bounding box center [471, 167] width 19 height 9
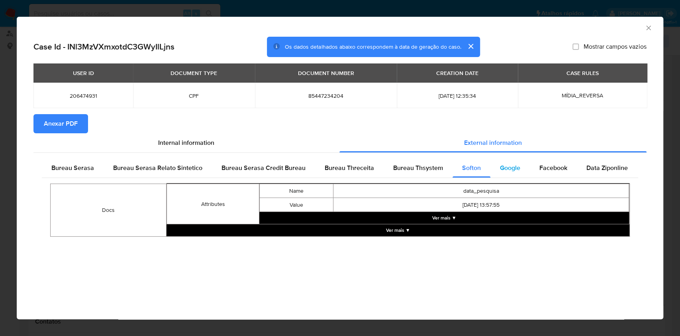
click at [500, 172] on span "Google" at bounding box center [510, 167] width 20 height 9
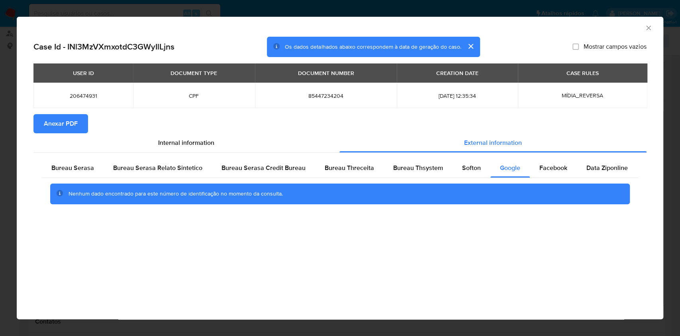
click at [516, 206] on div "Nenhum dado encontrado para este número de identificação no momento da consulta." at bounding box center [340, 194] width 597 height 32
click at [544, 178] on div "Nenhum dado encontrado para este número de identificação no momento da consulta." at bounding box center [340, 194] width 597 height 32
click at [551, 171] on span "Facebook" at bounding box center [554, 167] width 28 height 9
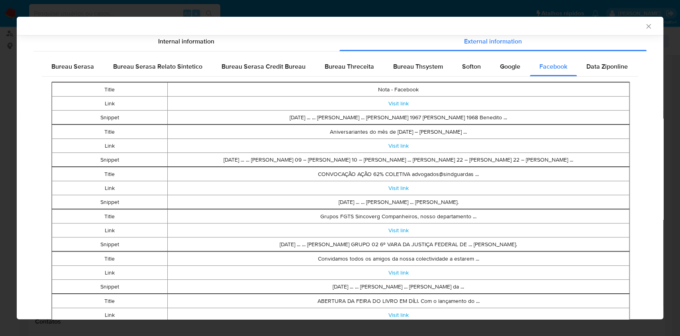
scroll to position [104, 0]
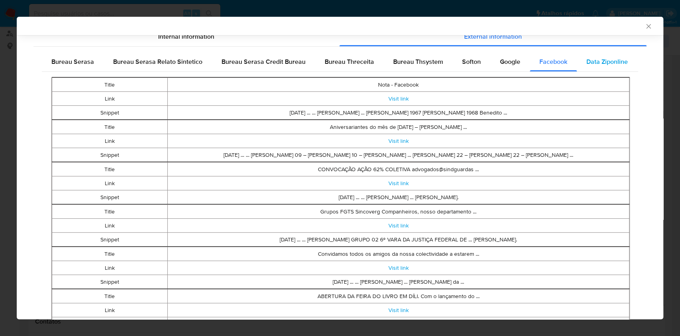
click at [587, 64] on span "Data Ziponline" at bounding box center [607, 61] width 41 height 9
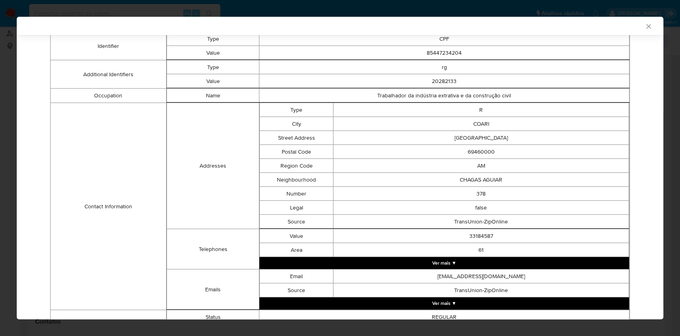
scroll to position [370, 0]
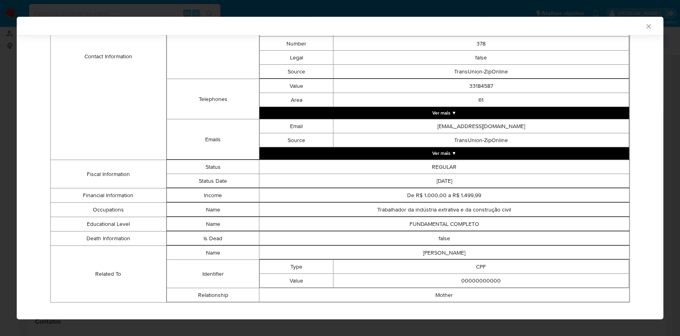
click at [535, 220] on td "FUNDAMENTAL COMPLETO" at bounding box center [445, 224] width 370 height 14
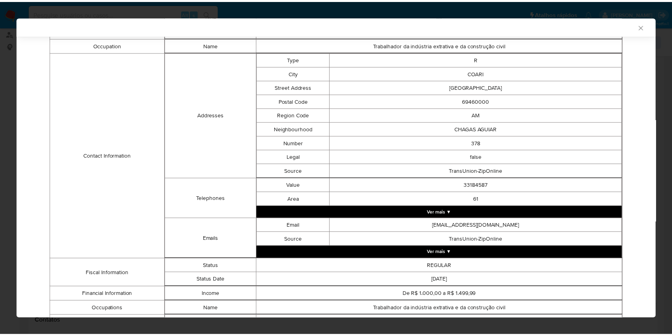
scroll to position [166, 0]
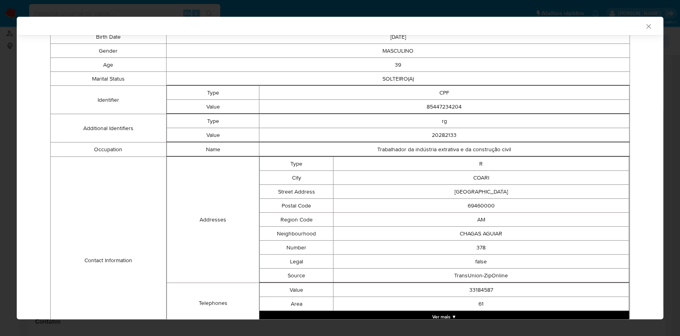
click at [645, 28] on icon "Fechar a janela" at bounding box center [649, 26] width 8 height 8
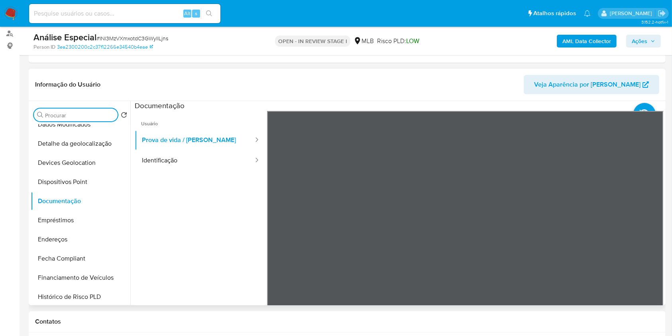
scroll to position [319, 0]
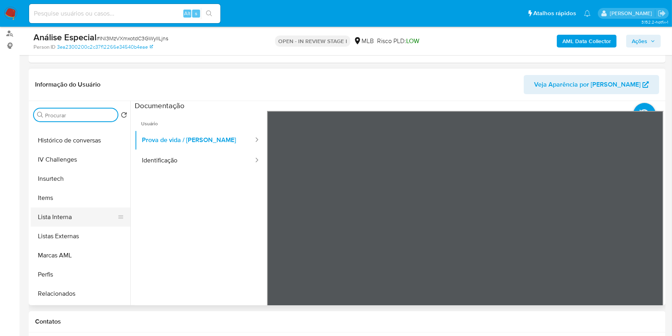
click at [81, 212] on button "Lista Interna" at bounding box center [77, 216] width 93 height 19
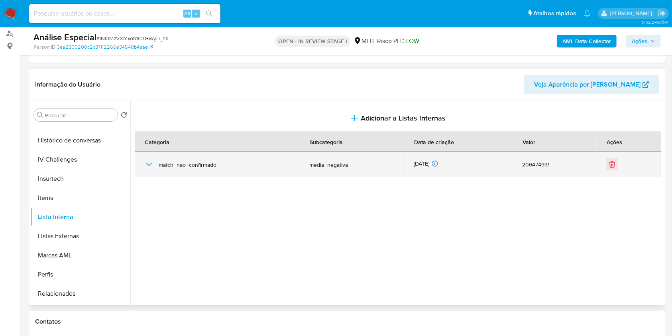
click at [153, 170] on div "match_nao_confirmado" at bounding box center [217, 164] width 146 height 26
click at [152, 168] on icon "button" at bounding box center [149, 164] width 10 height 10
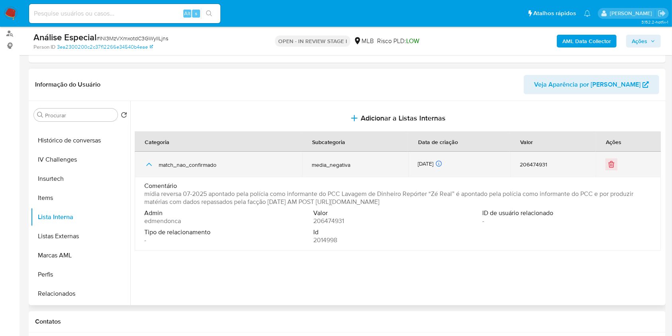
click at [150, 168] on button "button" at bounding box center [149, 164] width 10 height 10
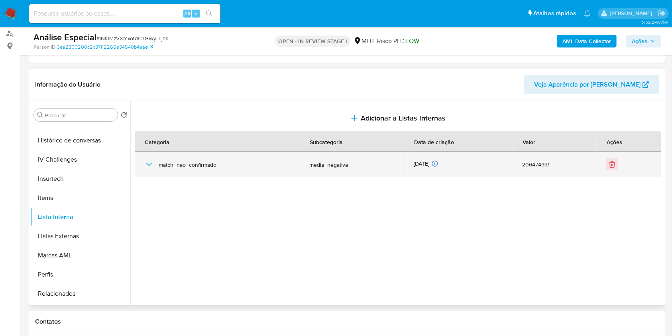
click at [162, 161] on span "match_nao_confirmado" at bounding box center [225, 164] width 132 height 7
click at [162, 163] on span "match_nao_confirmado" at bounding box center [225, 164] width 132 height 7
click at [153, 166] on icon "button" at bounding box center [149, 164] width 10 height 10
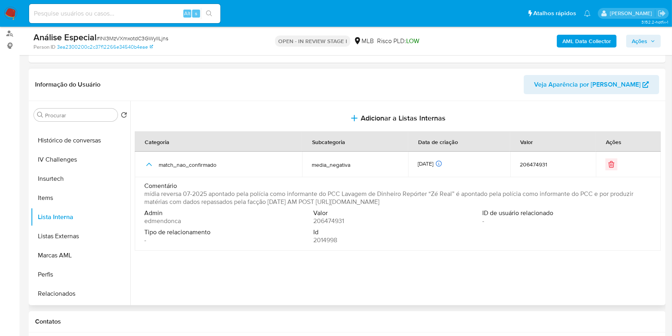
drag, startPoint x: 537, startPoint y: 201, endPoint x: 333, endPoint y: 203, distance: 203.7
click at [333, 203] on span "mídia reversa 07-2025 apontado pela polícia como informante do PCC Lavagem de D…" at bounding box center [396, 198] width 505 height 16
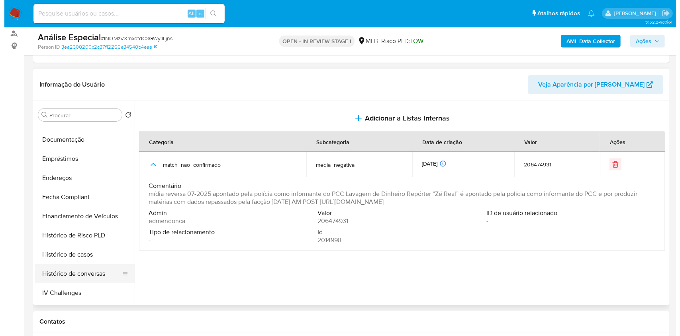
scroll to position [53, 0]
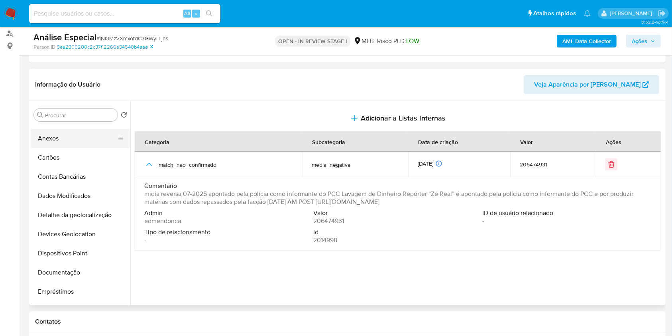
click at [68, 147] on button "Anexos" at bounding box center [77, 138] width 93 height 19
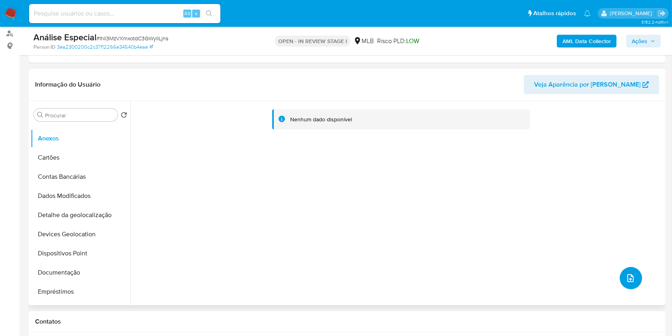
click at [622, 275] on button "upload-file" at bounding box center [631, 278] width 22 height 22
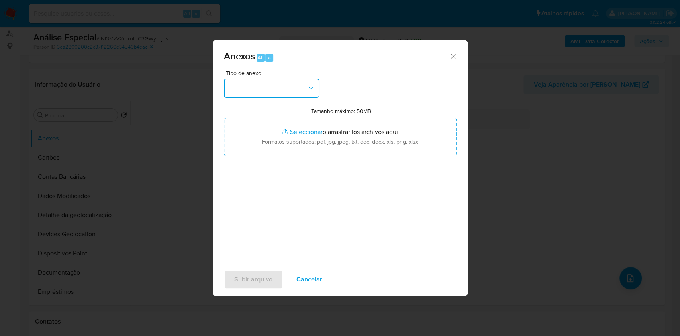
drag, startPoint x: 305, startPoint y: 88, endPoint x: 302, endPoint y: 98, distance: 10.0
click at [304, 88] on button "button" at bounding box center [272, 88] width 96 height 19
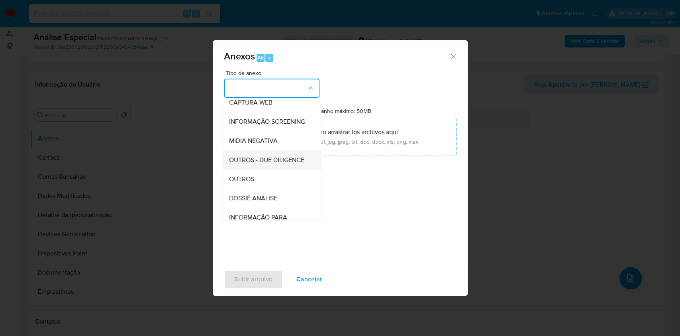
scroll to position [122, 0]
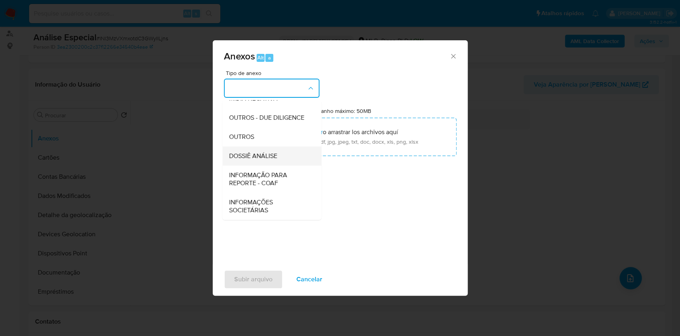
click at [278, 155] on div "DOSSIÊ ANÁLISE" at bounding box center [269, 155] width 81 height 19
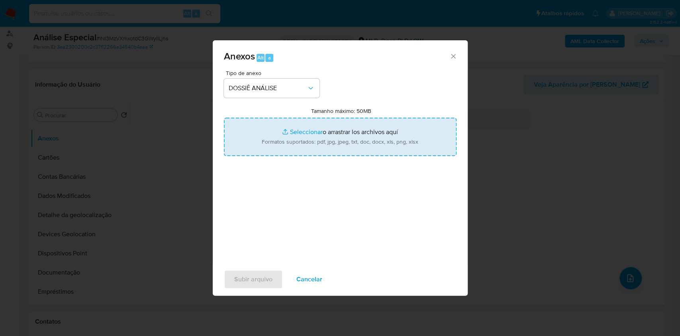
type input "C:\fakepath\Mulan 206474931_Jose Raimundo Barreto Marques 2025_08_12_14_31_05.p…"
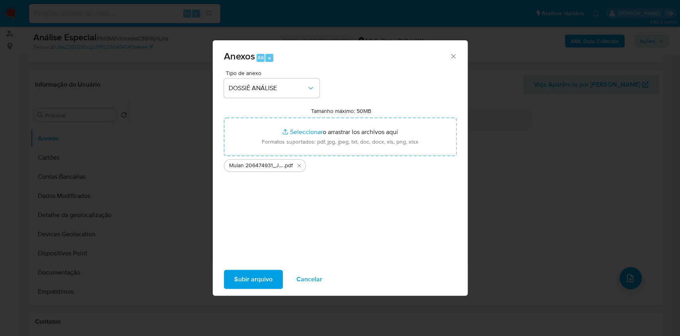
click at [255, 281] on span "Subir arquivo" at bounding box center [253, 279] width 38 height 18
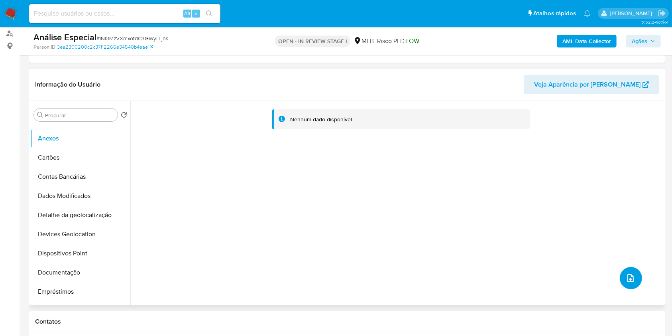
click at [632, 279] on button "upload-file" at bounding box center [631, 278] width 22 height 22
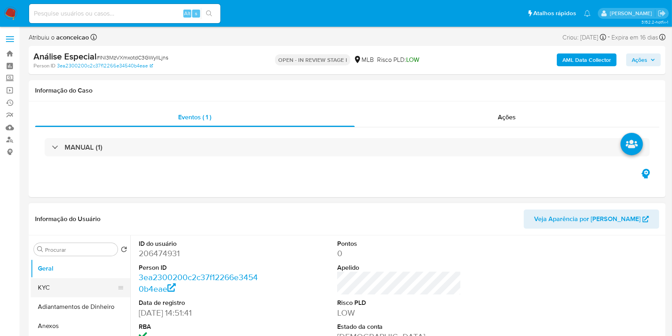
click at [67, 288] on button "KYC" at bounding box center [77, 287] width 93 height 19
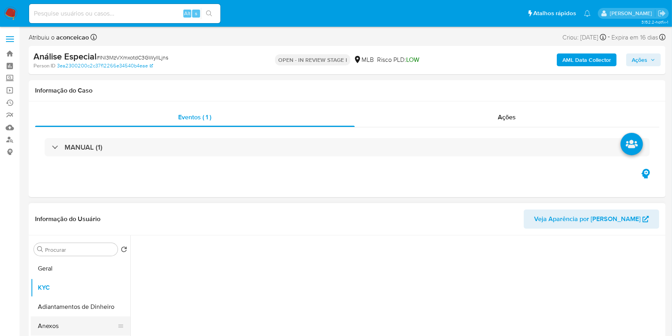
select select "10"
click at [81, 329] on button "Anexos" at bounding box center [77, 325] width 93 height 19
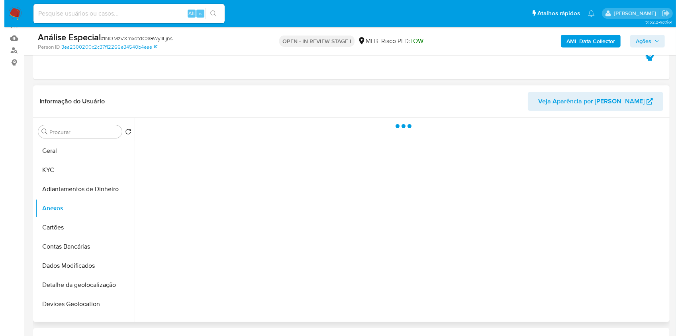
scroll to position [106, 0]
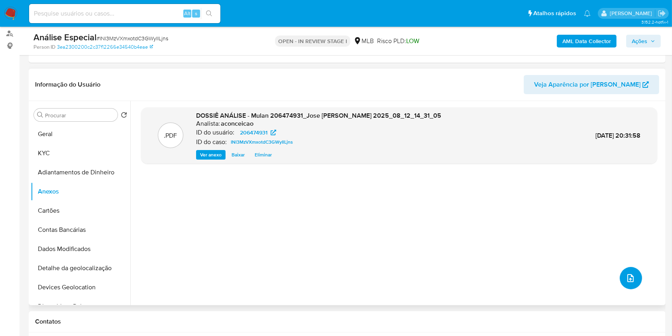
click at [633, 275] on button "upload-file" at bounding box center [631, 278] width 22 height 22
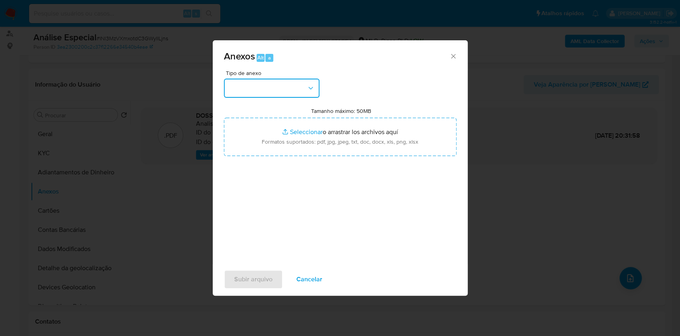
click at [307, 96] on button "button" at bounding box center [272, 88] width 96 height 19
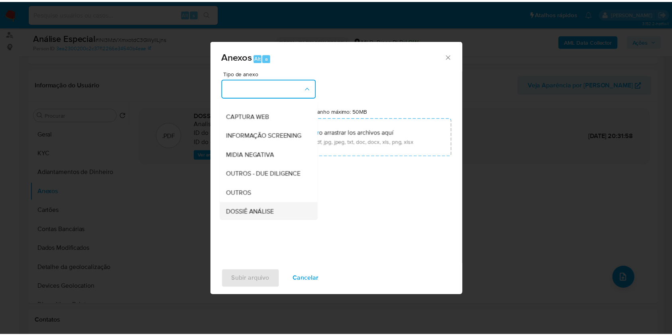
scroll to position [122, 0]
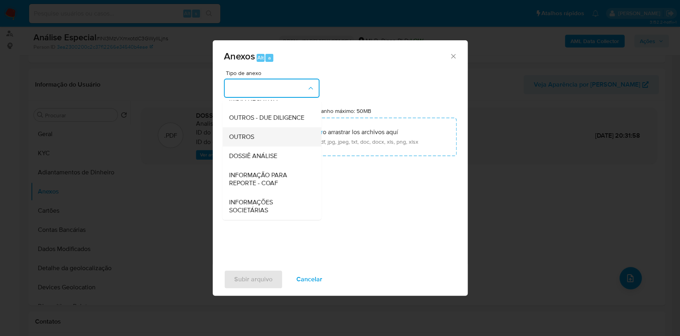
click at [265, 138] on div "OUTROS" at bounding box center [269, 136] width 81 height 19
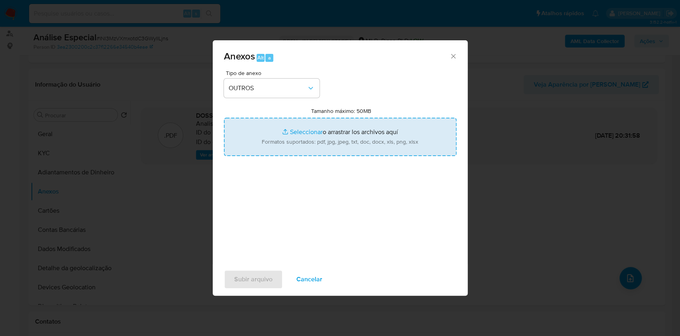
type input "C:\fakepath\SAR - XXX - CPF 85447234204 - [PERSON_NAME].pdf"
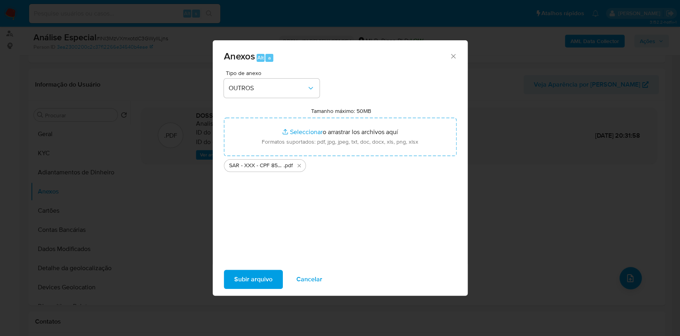
click at [265, 277] on span "Subir arquivo" at bounding box center [253, 279] width 38 height 18
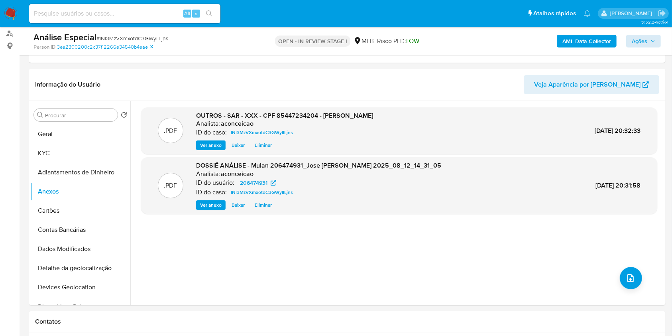
drag, startPoint x: 643, startPoint y: 31, endPoint x: 643, endPoint y: 35, distance: 4.8
click at [643, 34] on div "Análise Especial # INl3MzVXmxotdC3GWyIlLjns Person ID 3ea2300200c2c37f12266e345…" at bounding box center [347, 41] width 637 height 28
click at [645, 44] on span "Ações" at bounding box center [640, 41] width 16 height 13
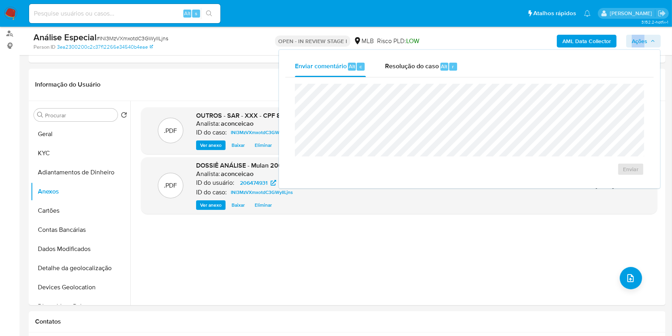
drag, startPoint x: 443, startPoint y: 67, endPoint x: 440, endPoint y: 80, distance: 14.0
click at [442, 67] on span "Alt" at bounding box center [444, 67] width 6 height 8
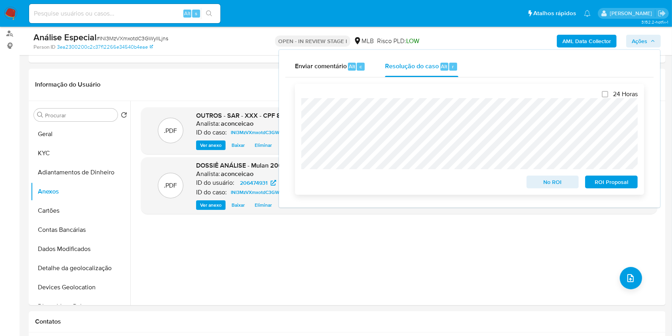
click at [615, 184] on span "ROI Proposal" at bounding box center [611, 181] width 41 height 11
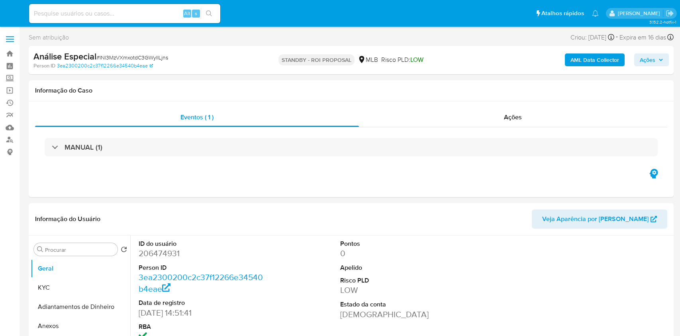
select select "10"
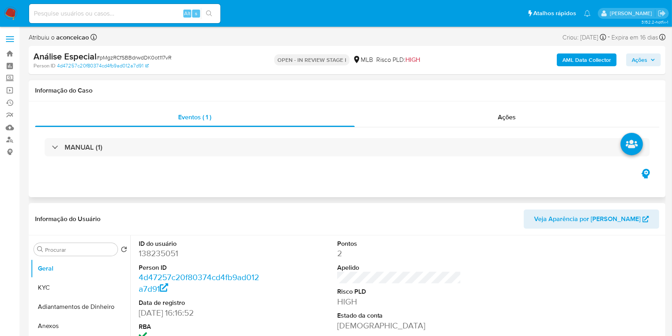
select select "10"
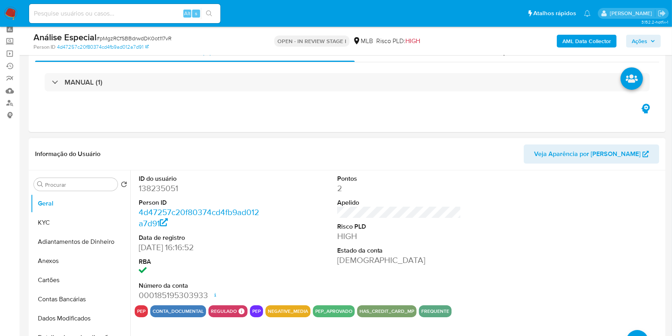
scroll to position [53, 0]
